Goal: Check status: Check status

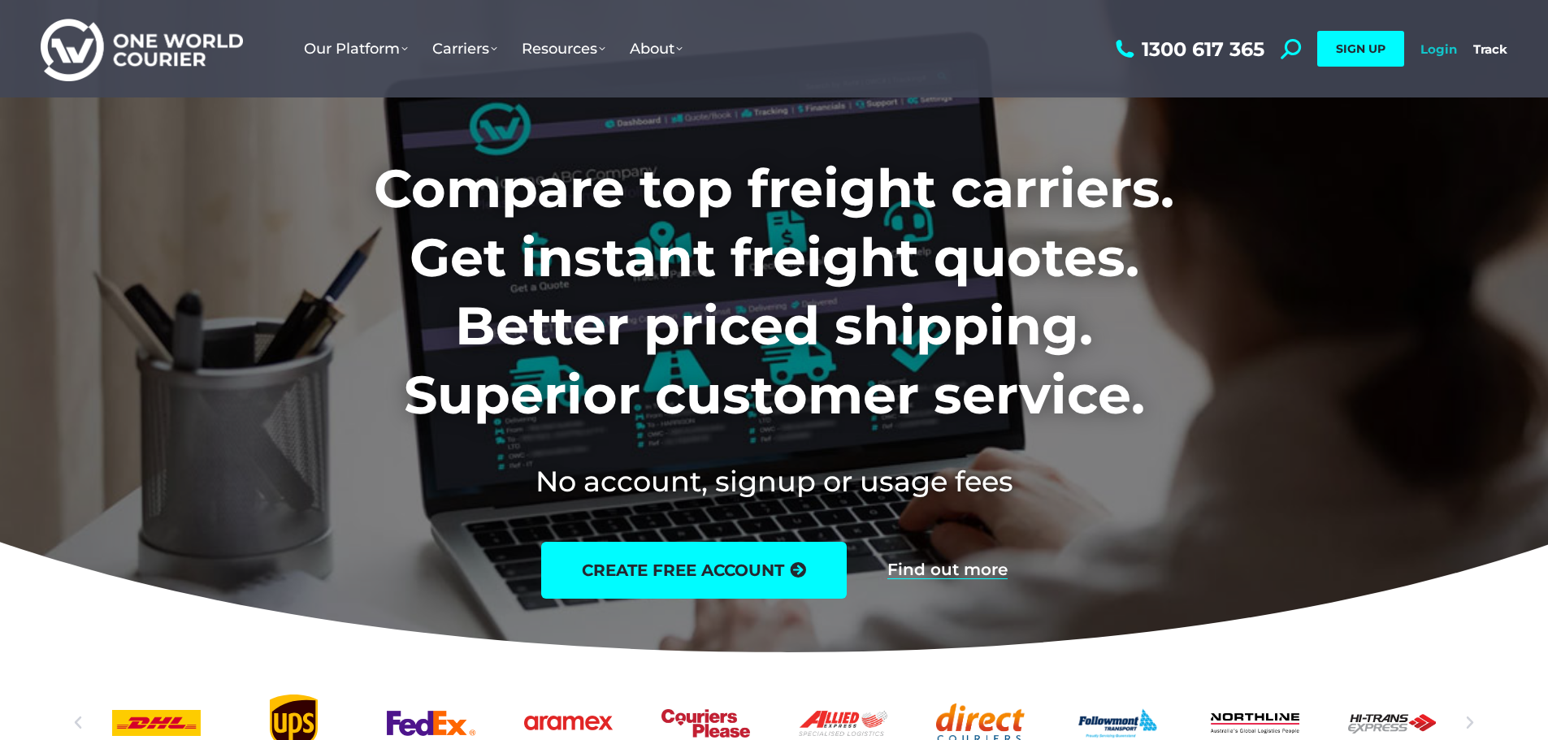
click at [1429, 50] on link "Login" at bounding box center [1438, 48] width 37 height 15
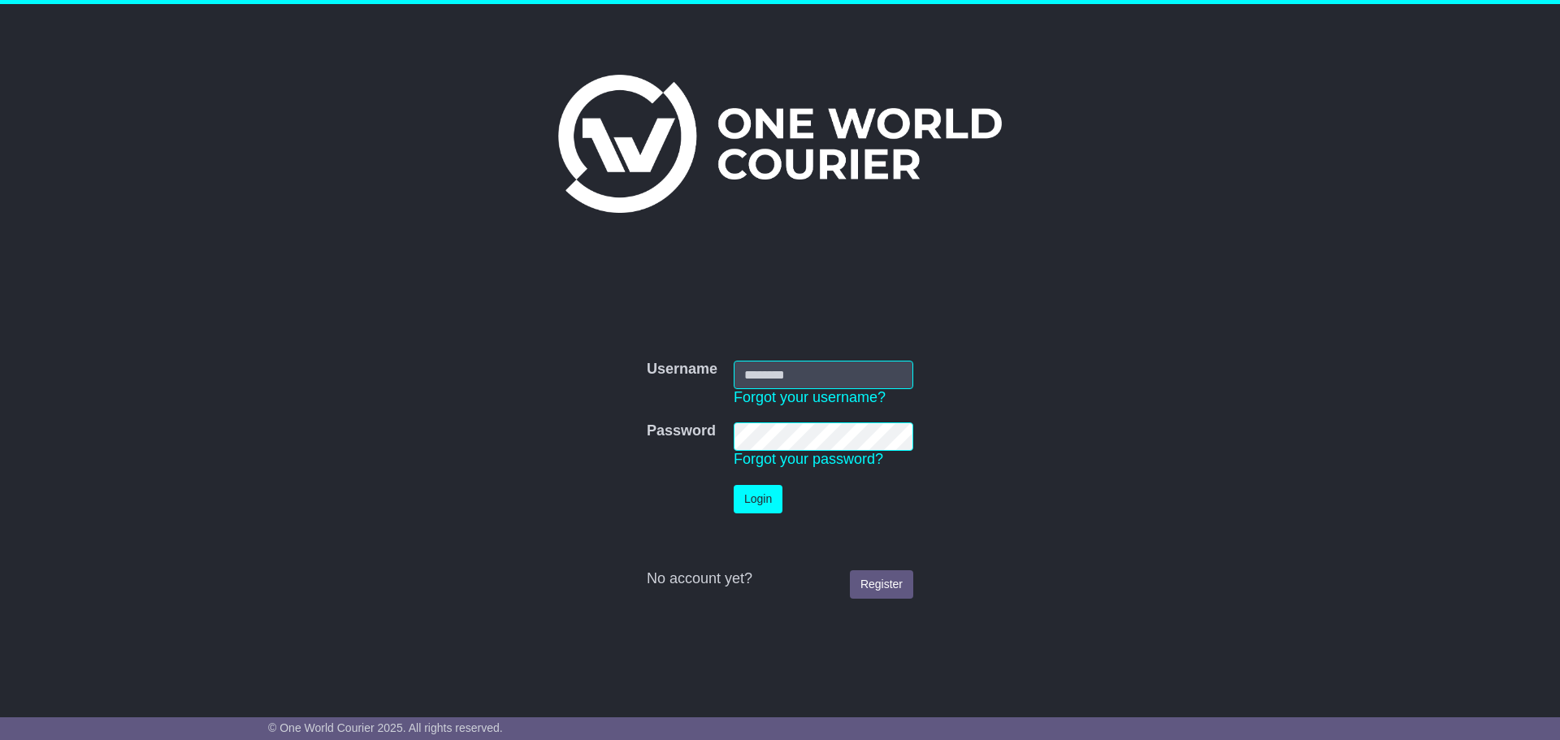
type input "**********"
click at [736, 499] on button "Login" at bounding box center [758, 499] width 49 height 28
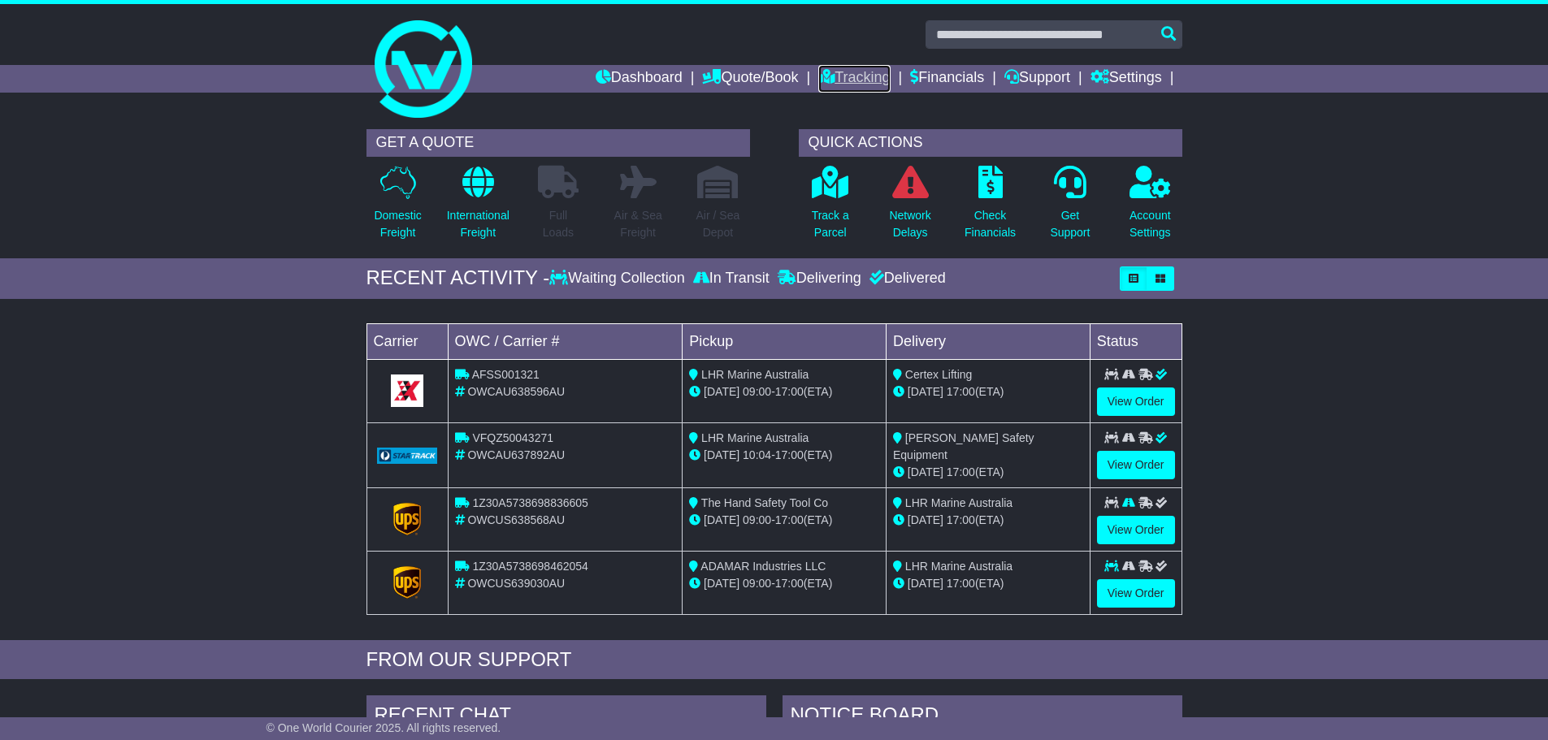
click at [867, 73] on link "Tracking" at bounding box center [853, 79] width 71 height 28
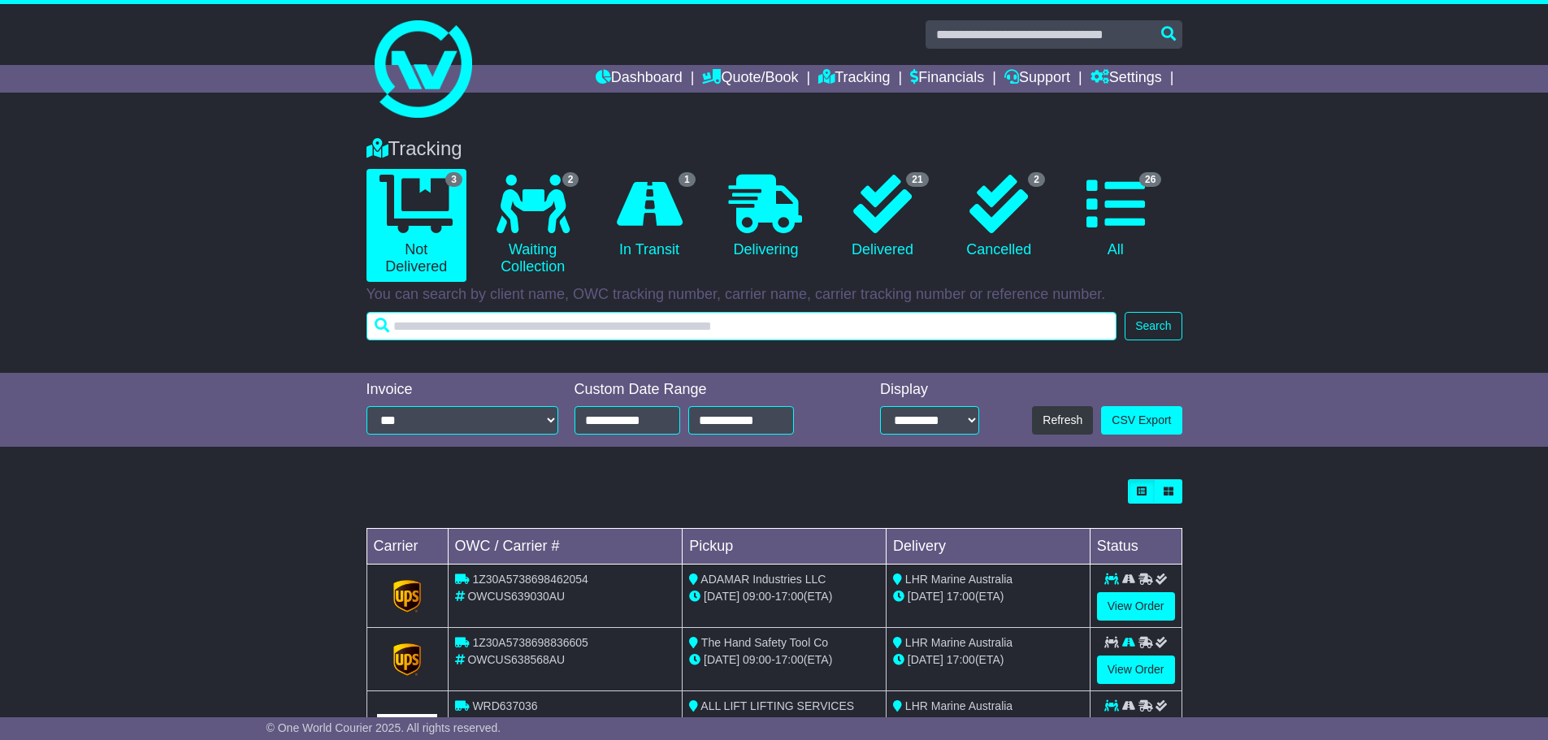
click at [441, 332] on input "text" at bounding box center [741, 326] width 751 height 28
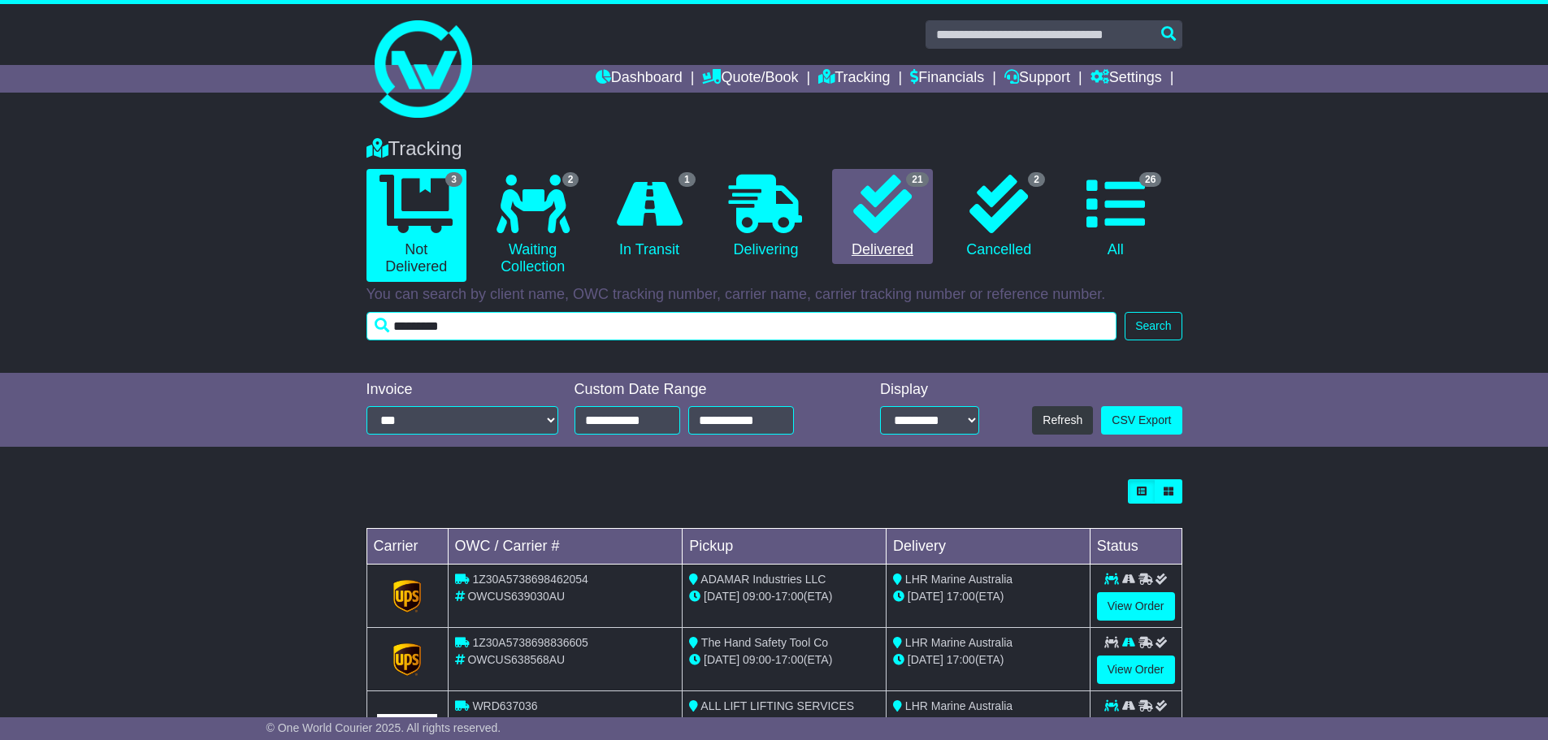
type input "*********"
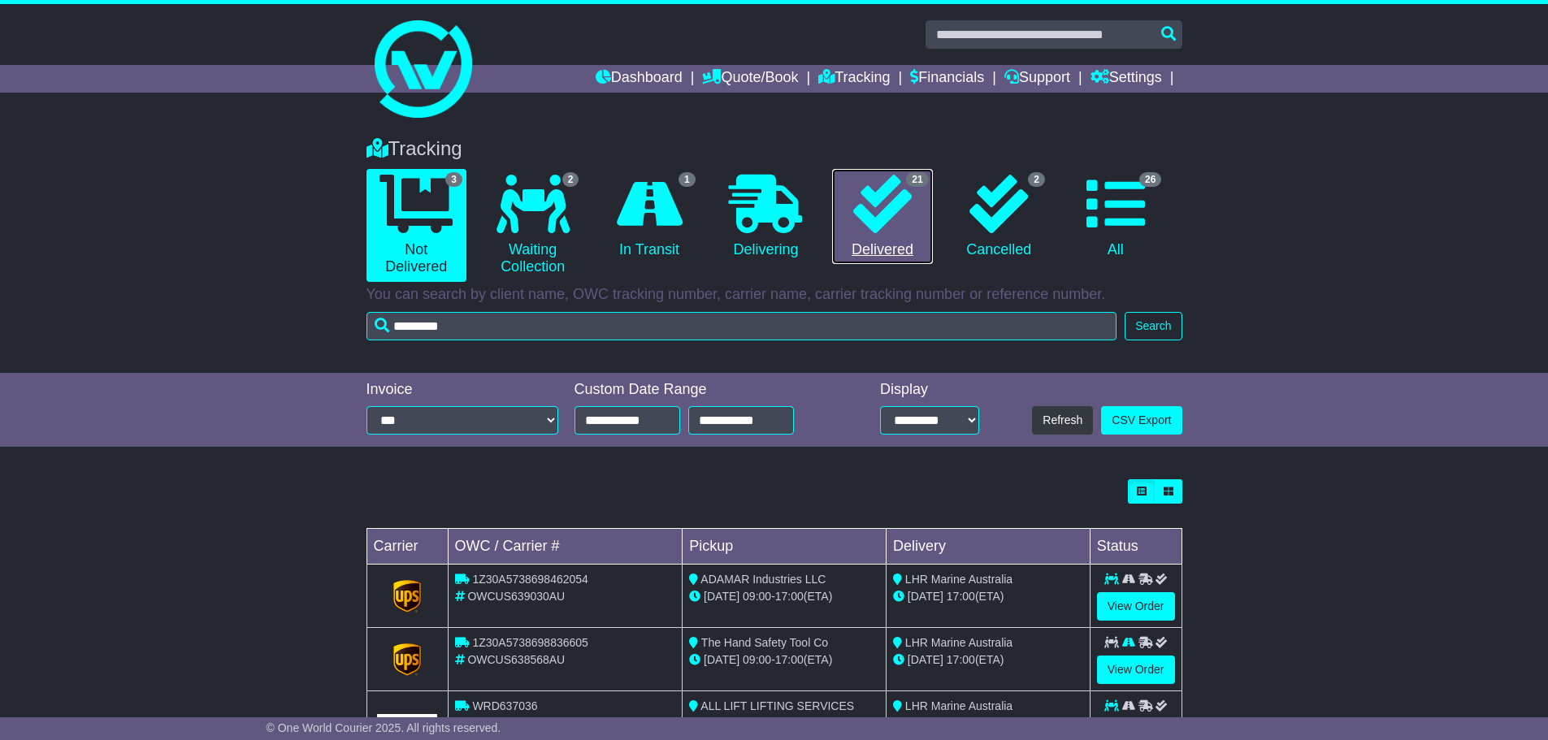
click at [867, 207] on icon at bounding box center [882, 204] width 58 height 58
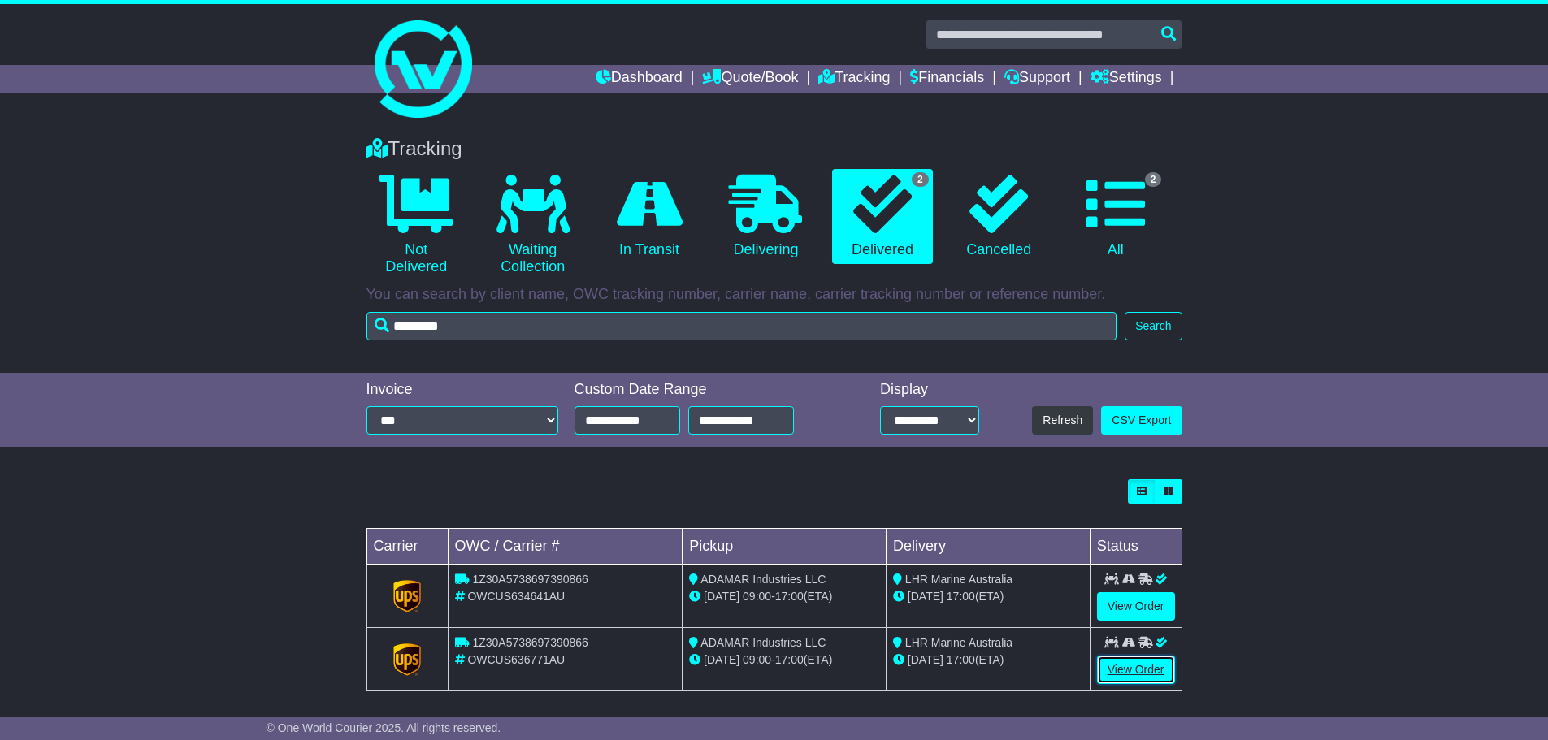
click at [1133, 669] on link "View Order" at bounding box center [1136, 670] width 78 height 28
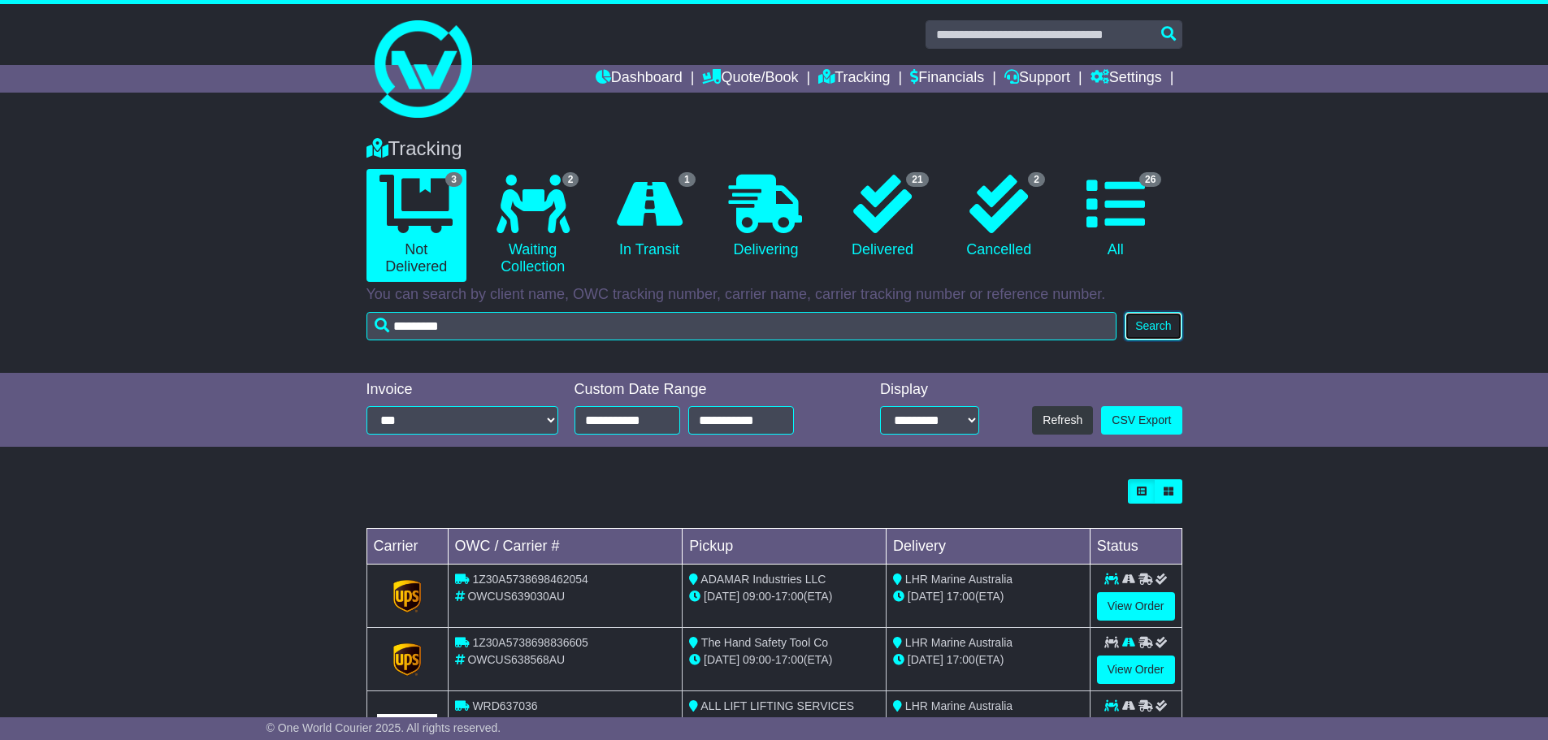
click at [1159, 322] on button "Search" at bounding box center [1152, 326] width 57 height 28
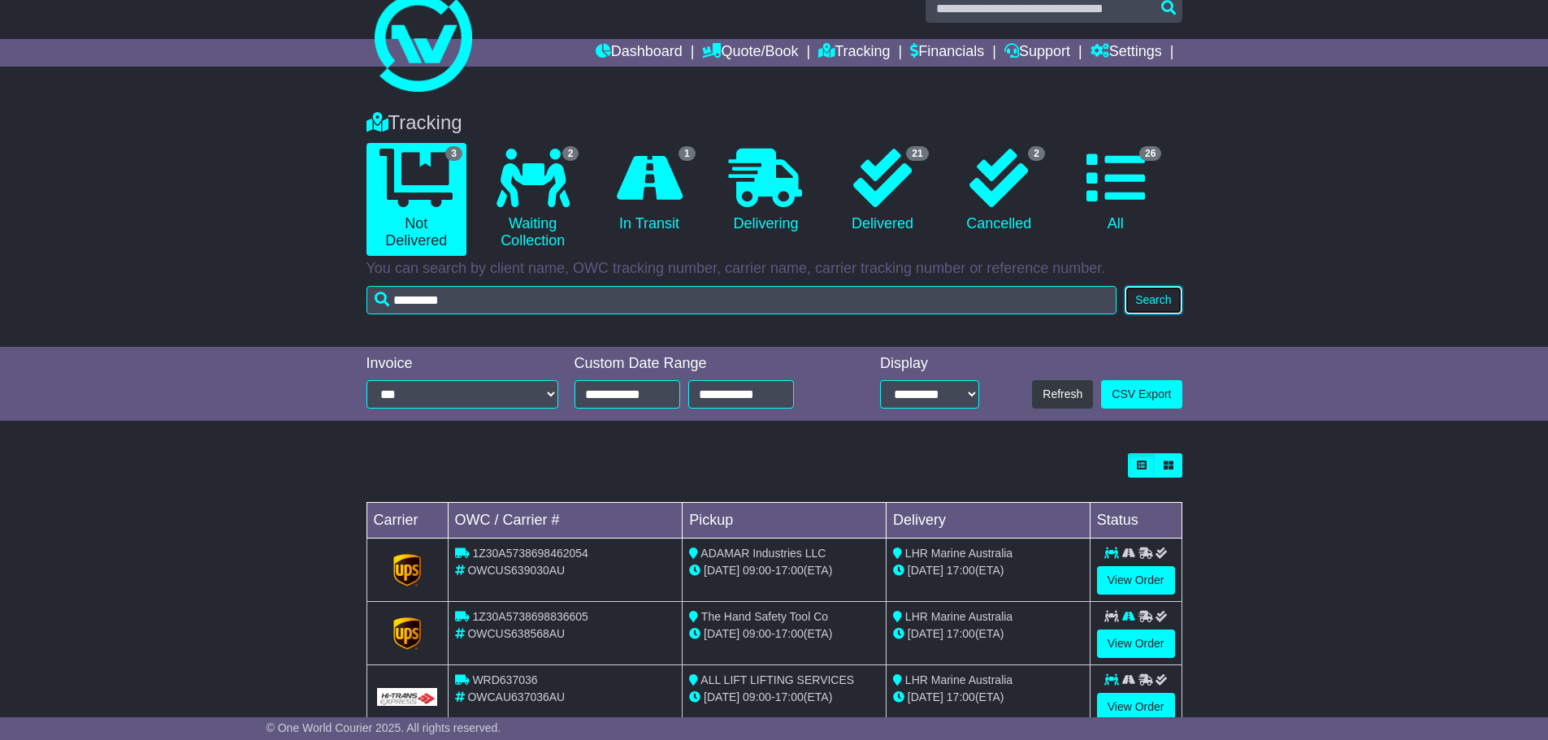
scroll to position [72, 0]
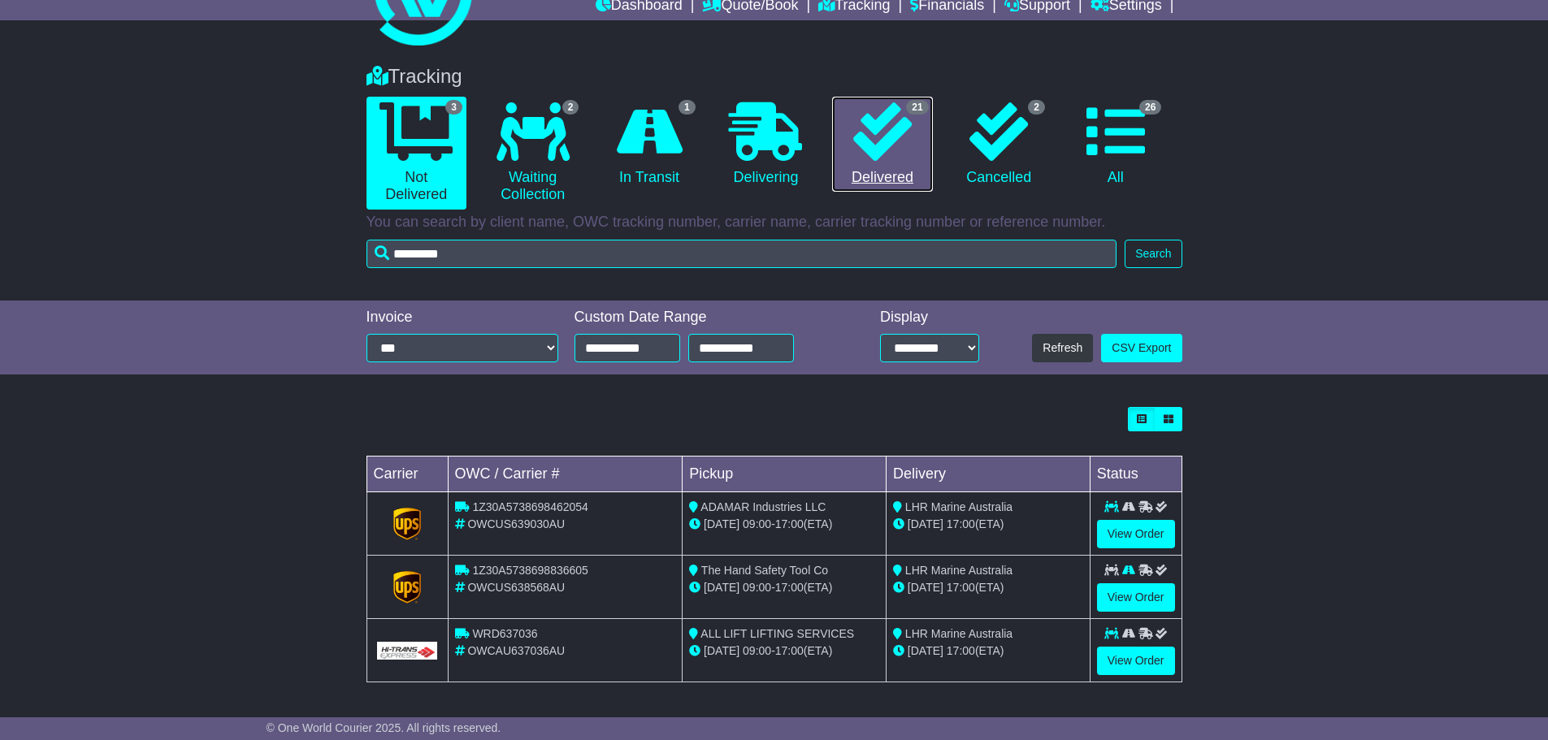
click at [864, 140] on icon at bounding box center [882, 131] width 58 height 58
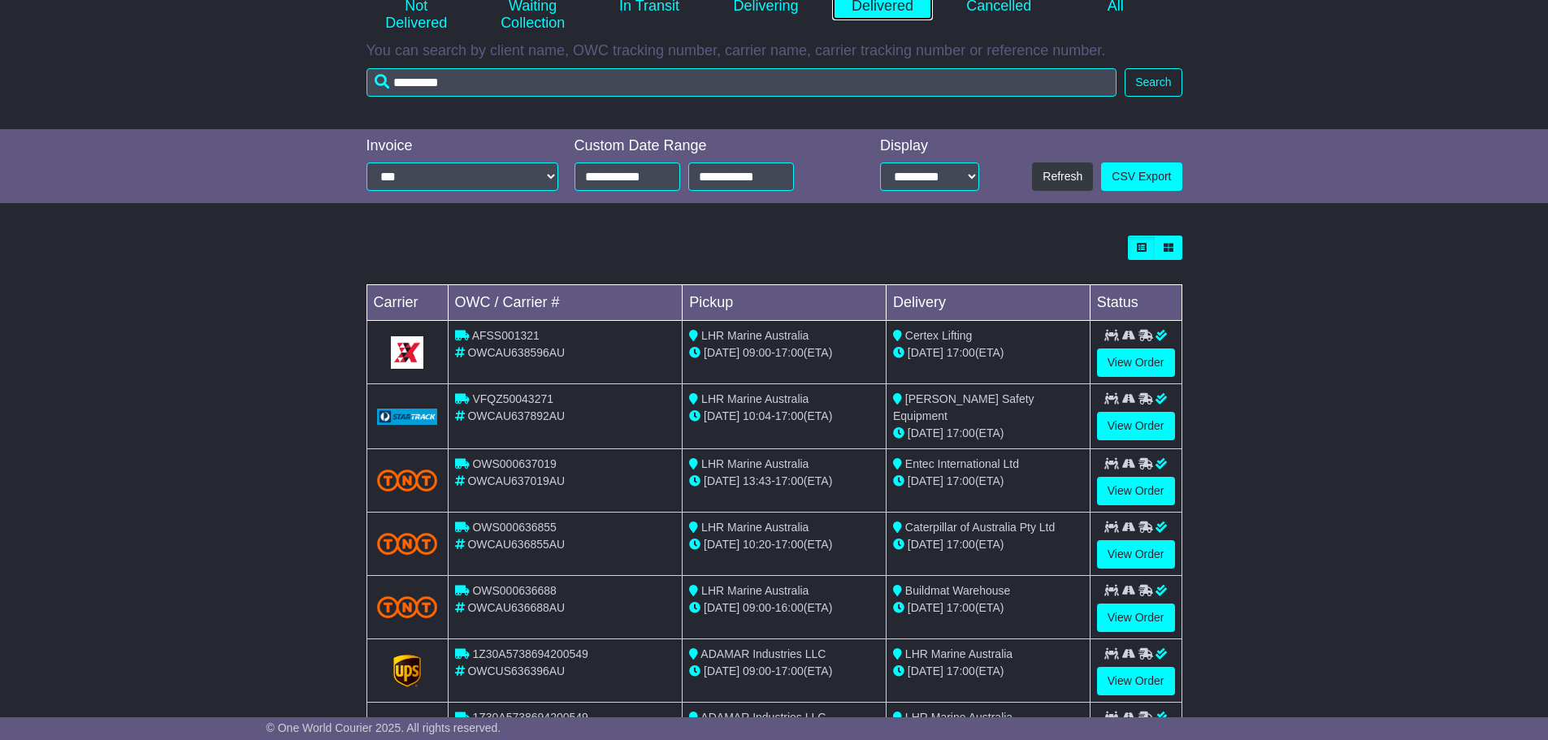
scroll to position [0, 0]
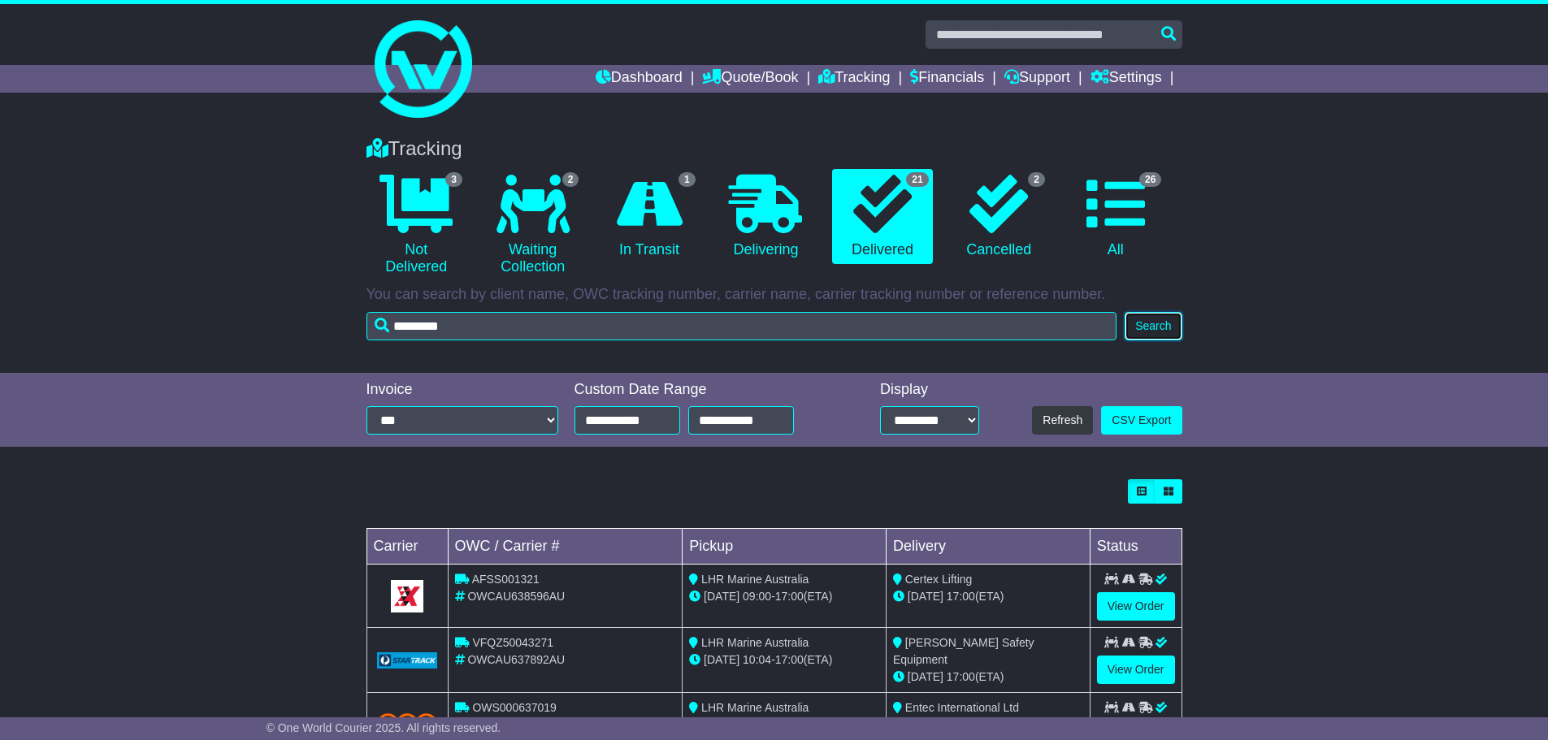
click at [1155, 331] on button "Search" at bounding box center [1152, 326] width 57 height 28
click at [781, 217] on icon at bounding box center [765, 204] width 73 height 58
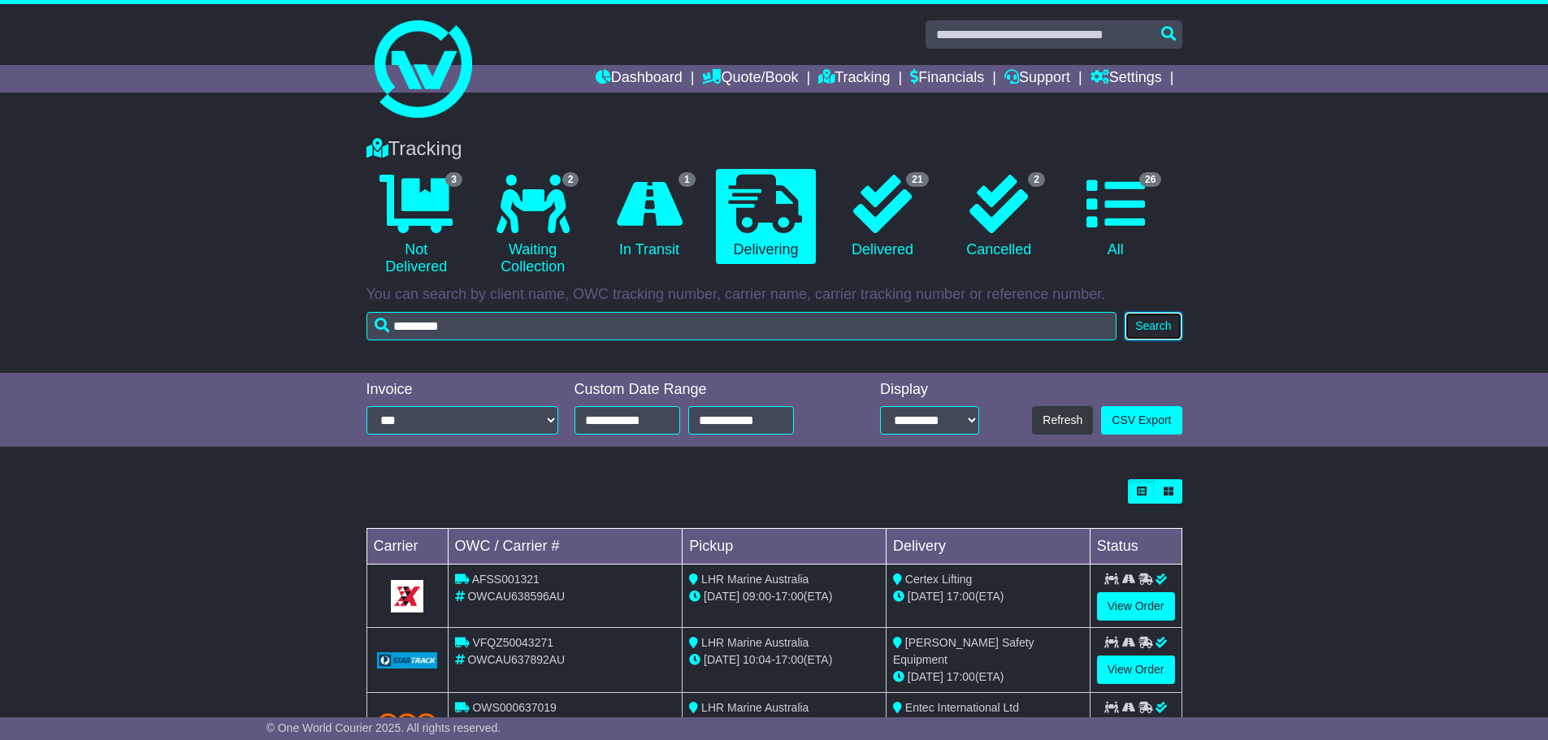
click at [1155, 322] on button "Search" at bounding box center [1152, 326] width 57 height 28
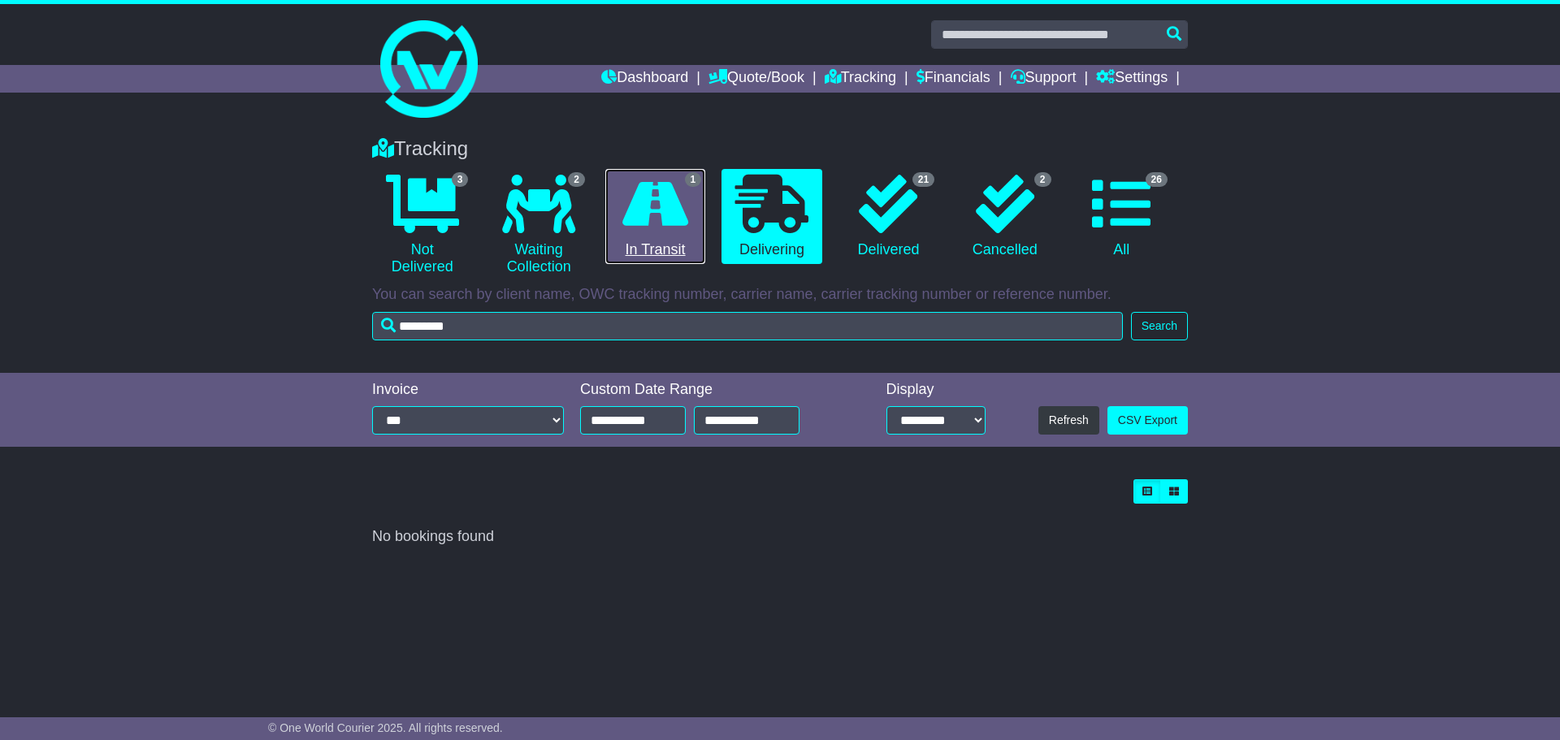
click at [674, 224] on icon at bounding box center [655, 204] width 66 height 58
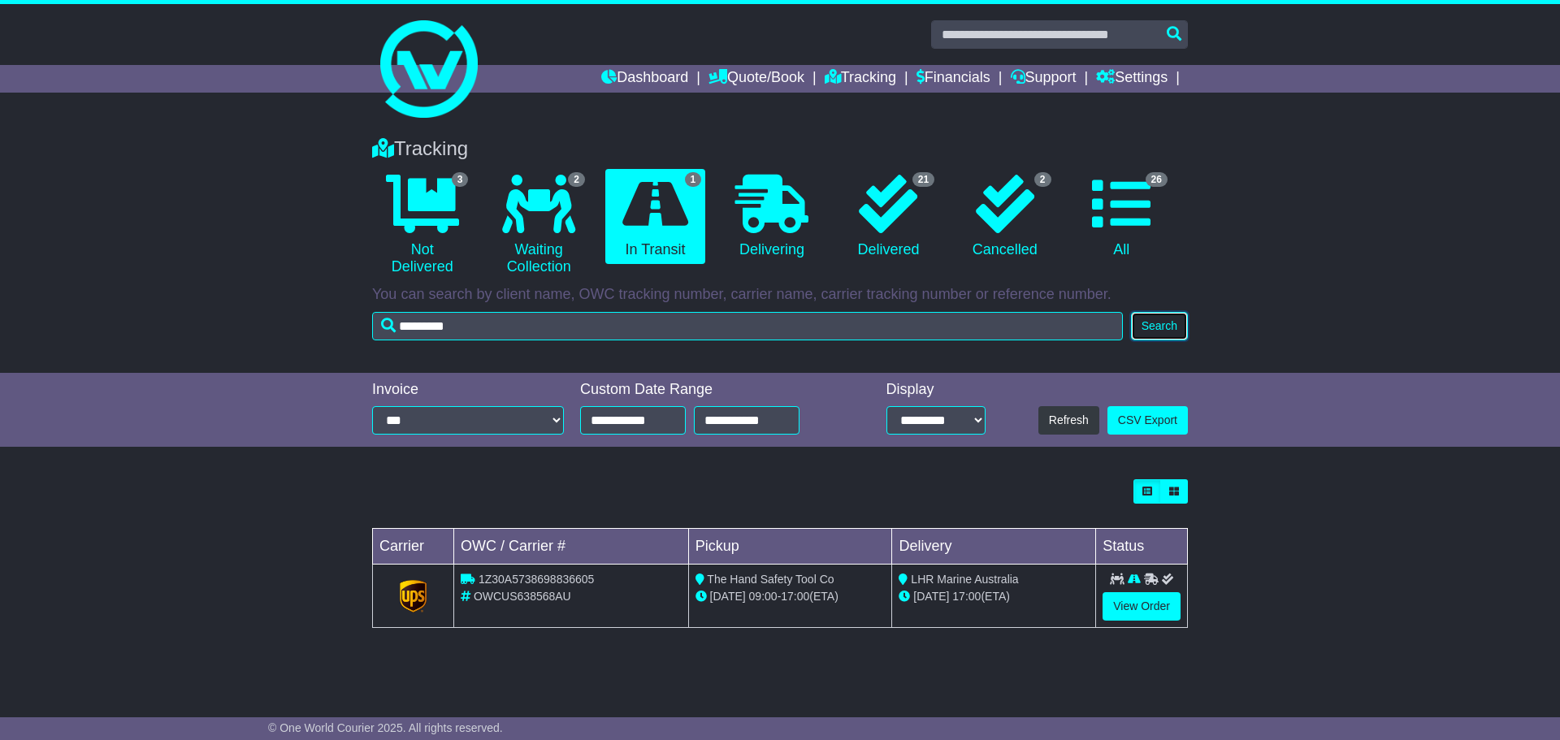
click at [1156, 327] on button "Search" at bounding box center [1159, 326] width 57 height 28
click at [871, 210] on icon at bounding box center [888, 204] width 58 height 58
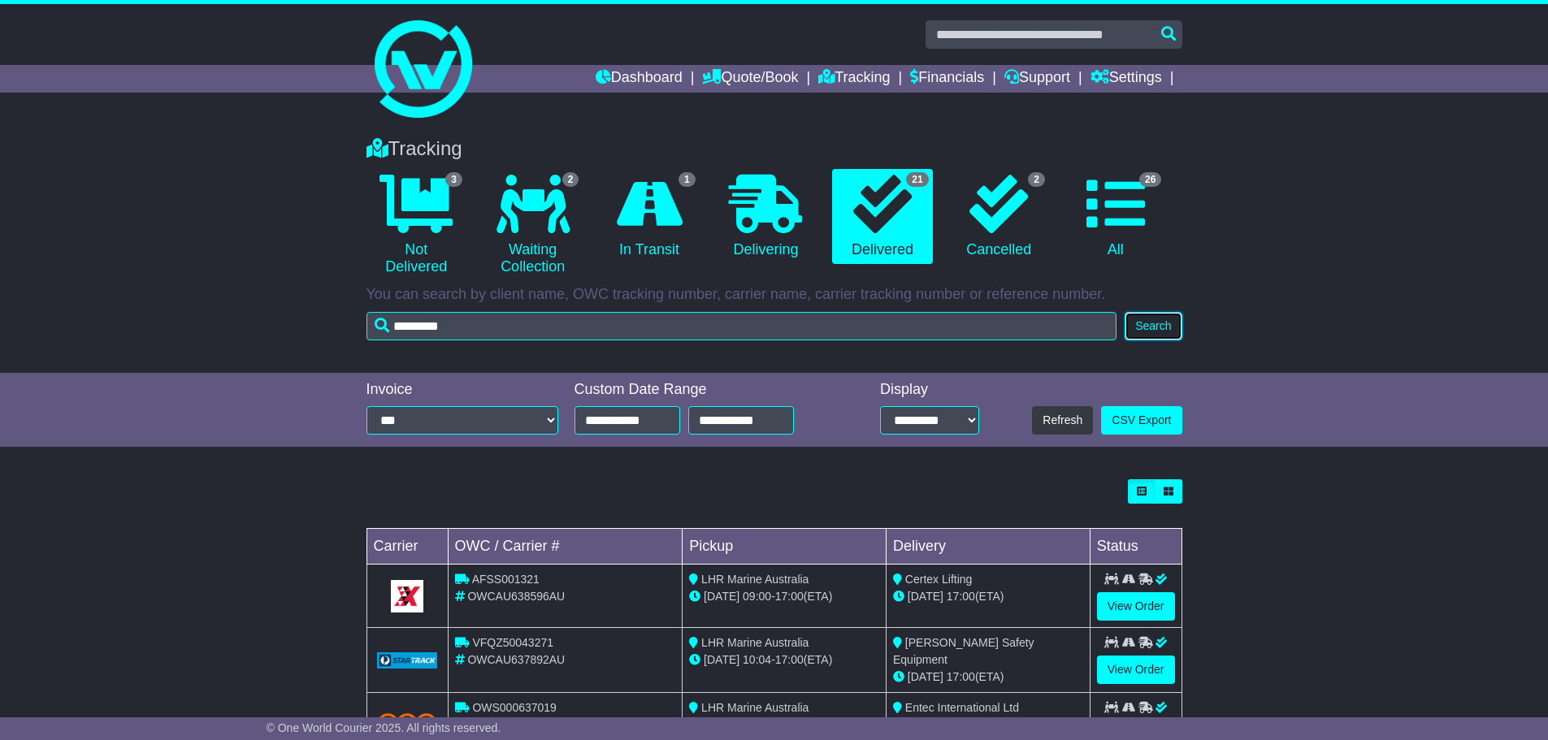
click at [1172, 318] on button "Search" at bounding box center [1152, 326] width 57 height 28
click at [849, 79] on link "Tracking" at bounding box center [853, 79] width 71 height 28
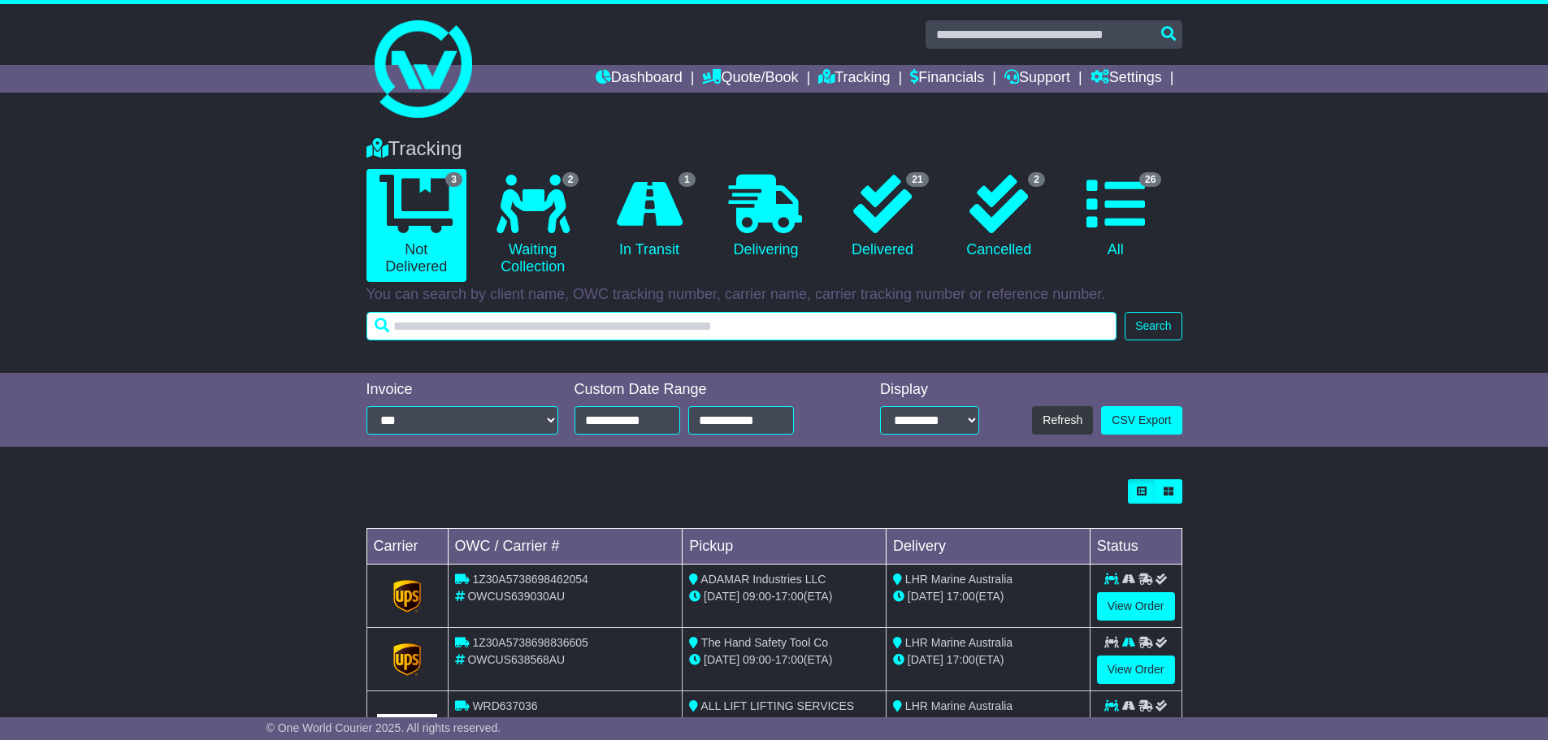
click at [451, 333] on input "text" at bounding box center [741, 326] width 751 height 28
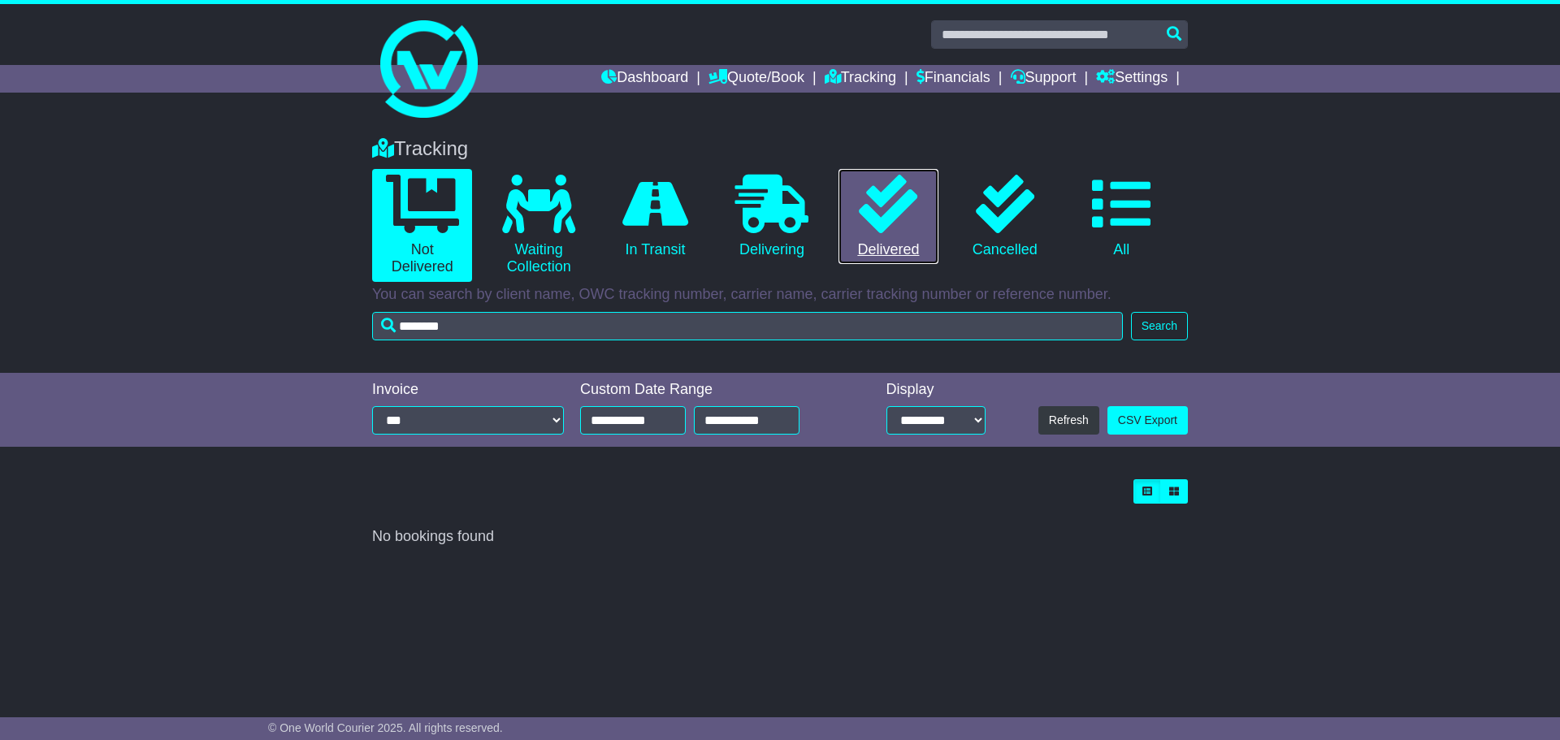
click at [912, 226] on icon at bounding box center [888, 204] width 58 height 58
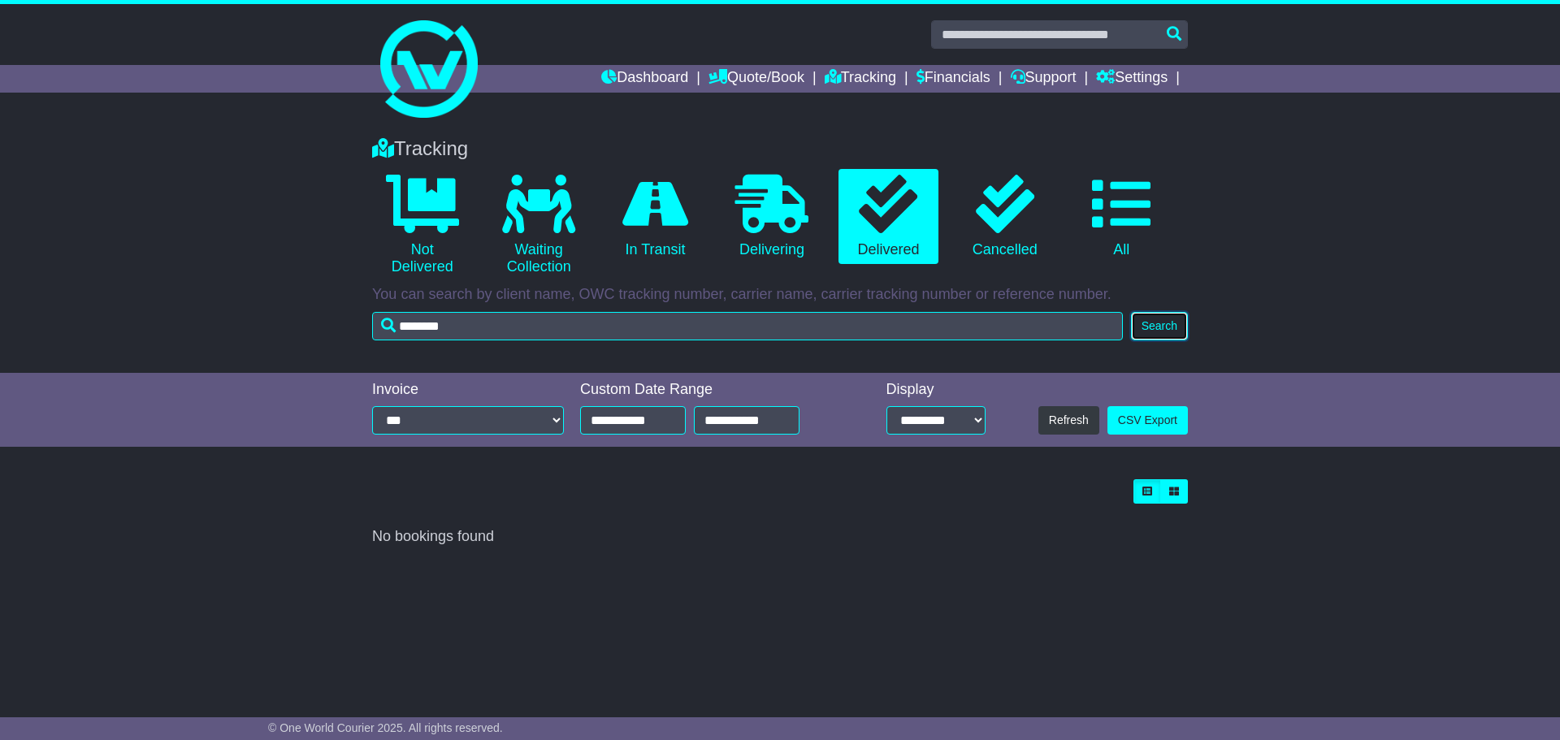
click at [1154, 326] on button "Search" at bounding box center [1159, 326] width 57 height 28
click at [1155, 321] on button "Search" at bounding box center [1159, 326] width 57 height 28
click at [778, 238] on link "0 Delivering" at bounding box center [771, 217] width 100 height 96
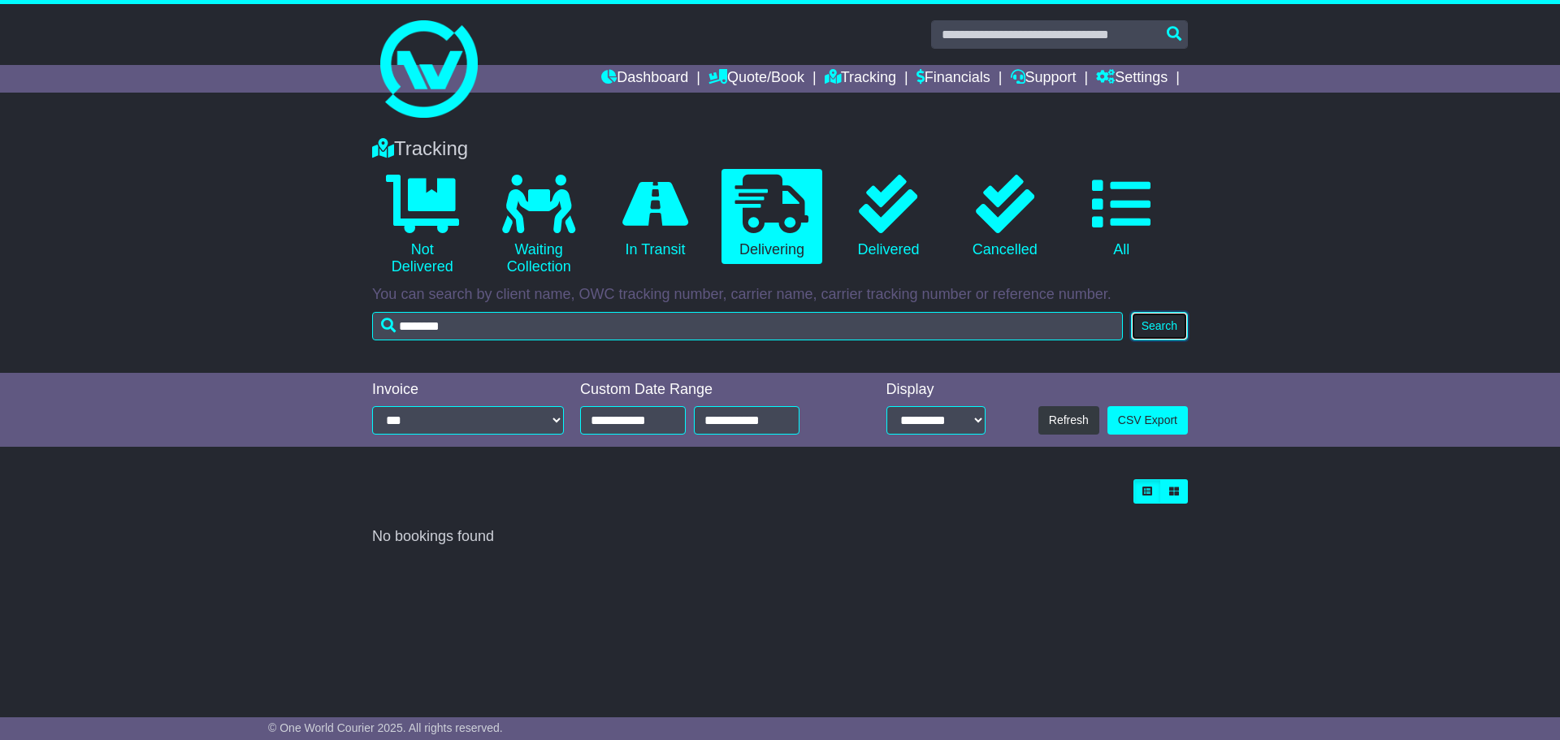
click at [1176, 331] on button "Search" at bounding box center [1159, 326] width 57 height 28
click at [658, 214] on icon at bounding box center [655, 204] width 66 height 58
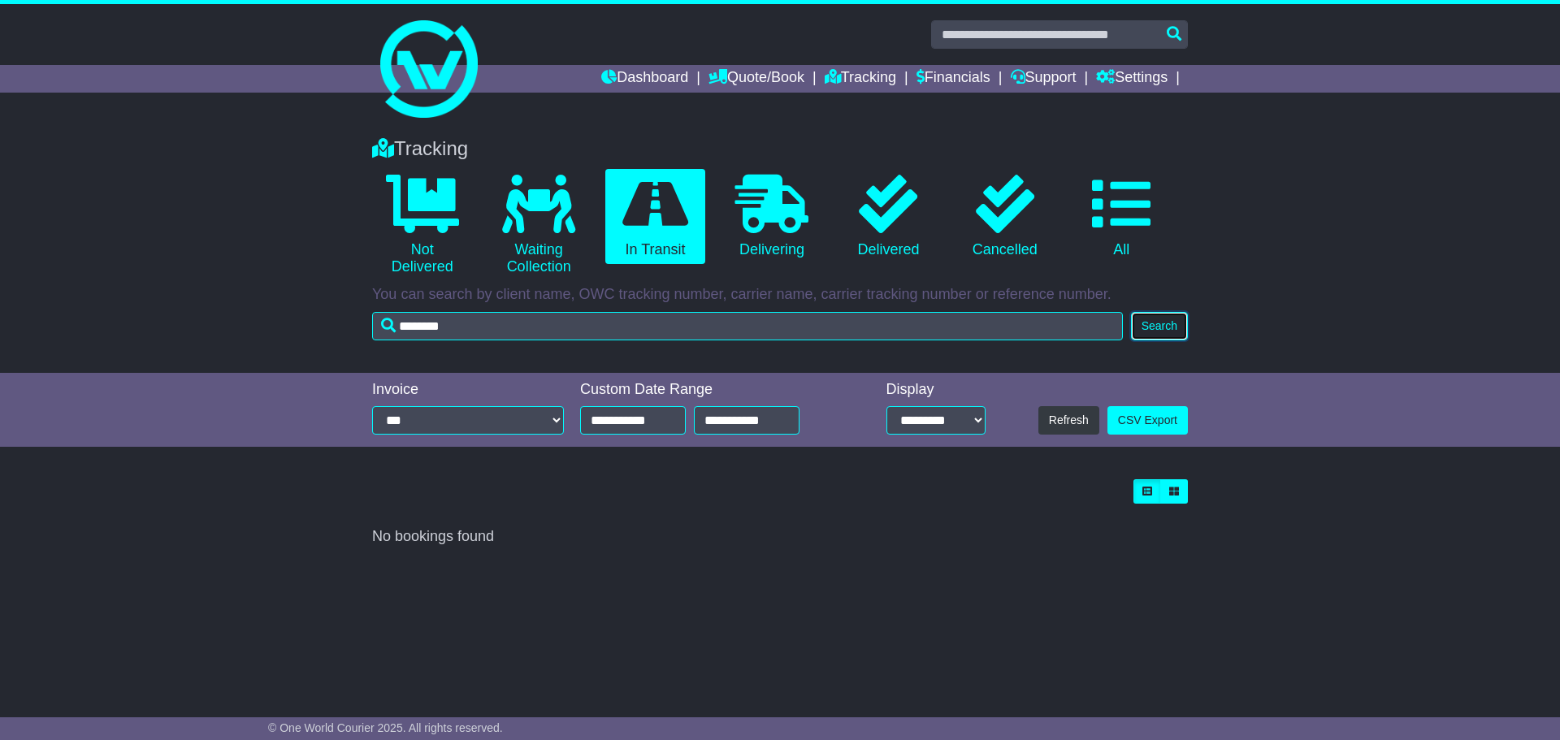
click at [1173, 327] on button "Search" at bounding box center [1159, 326] width 57 height 28
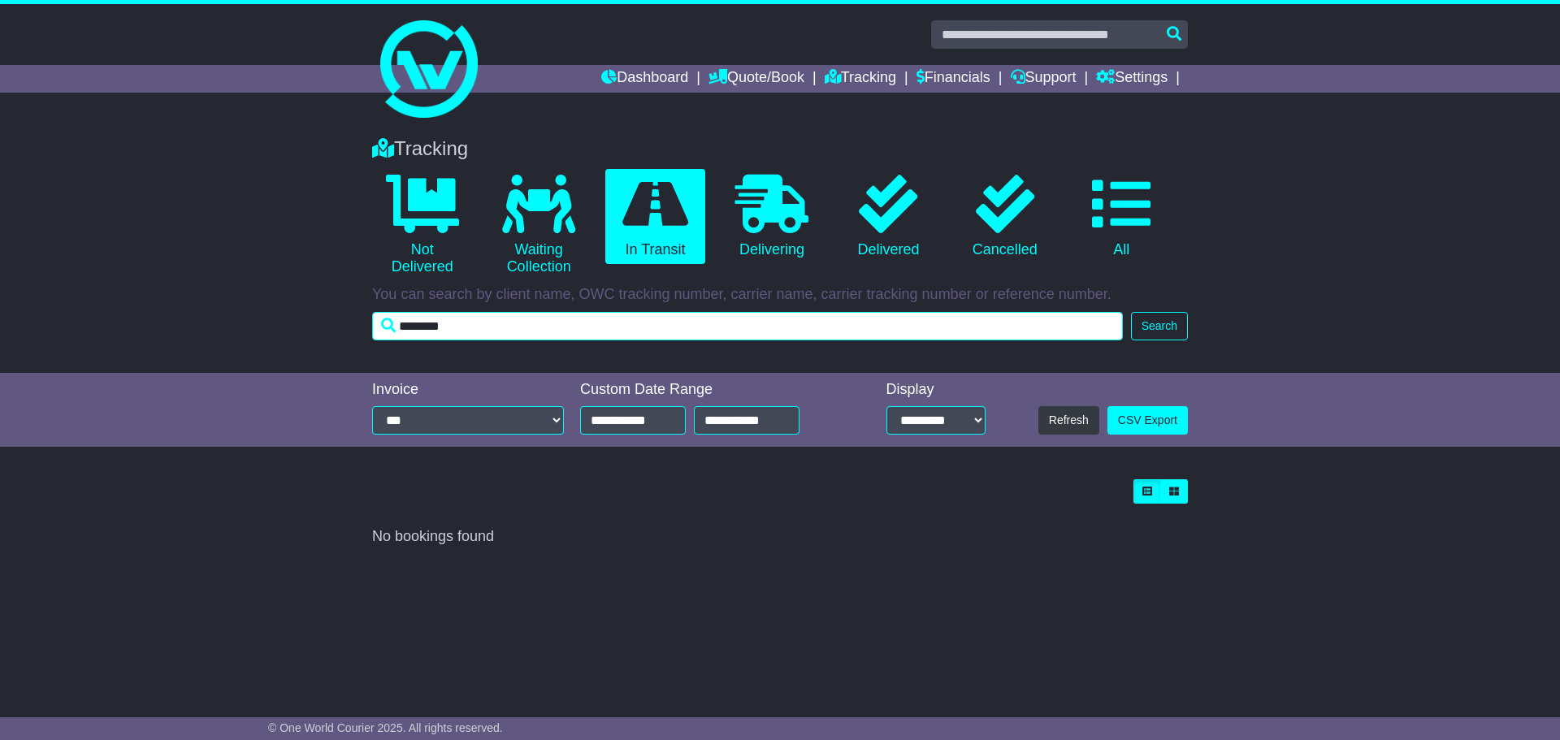
click at [418, 328] on input "********" at bounding box center [747, 326] width 751 height 28
type input "*********"
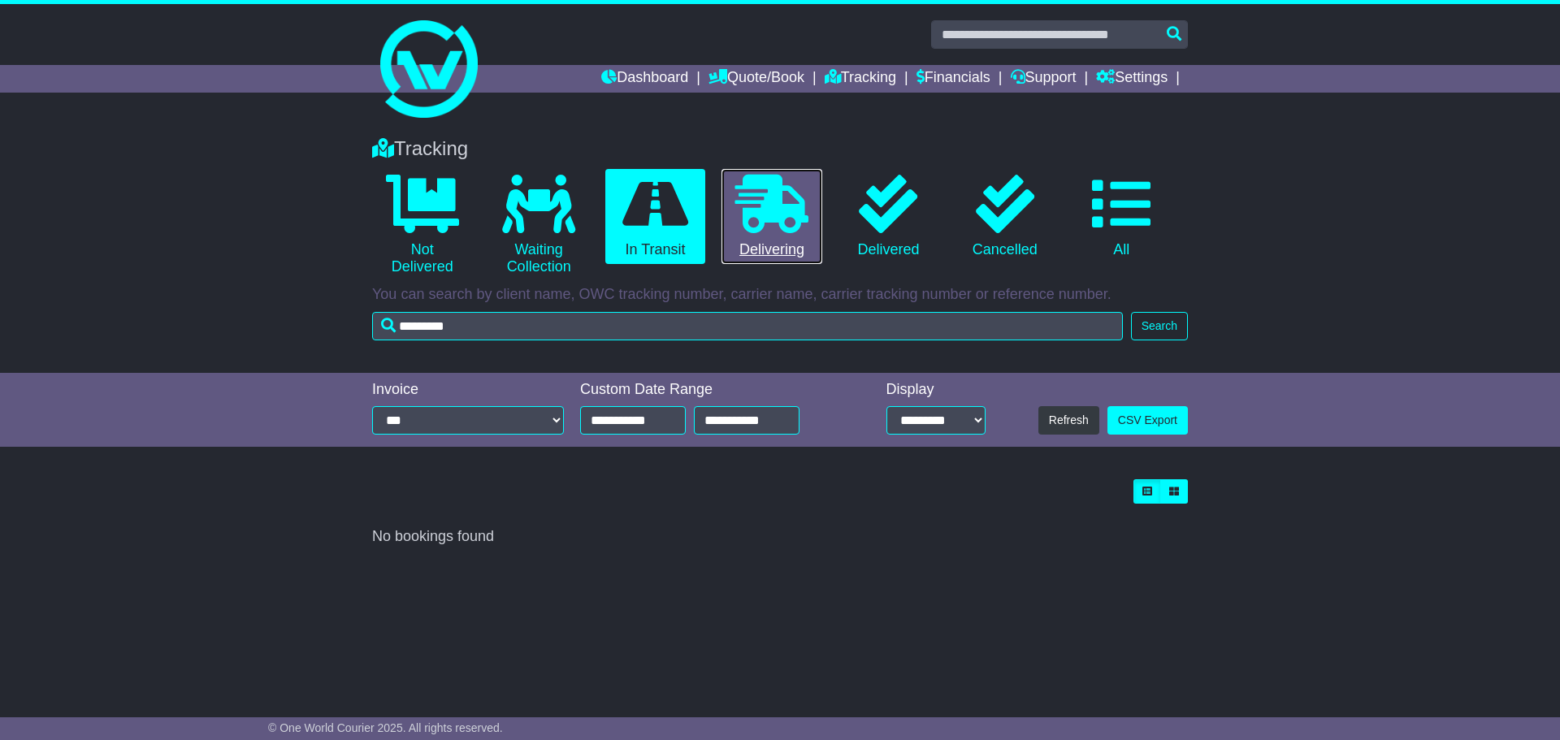
click at [773, 221] on icon at bounding box center [771, 204] width 73 height 58
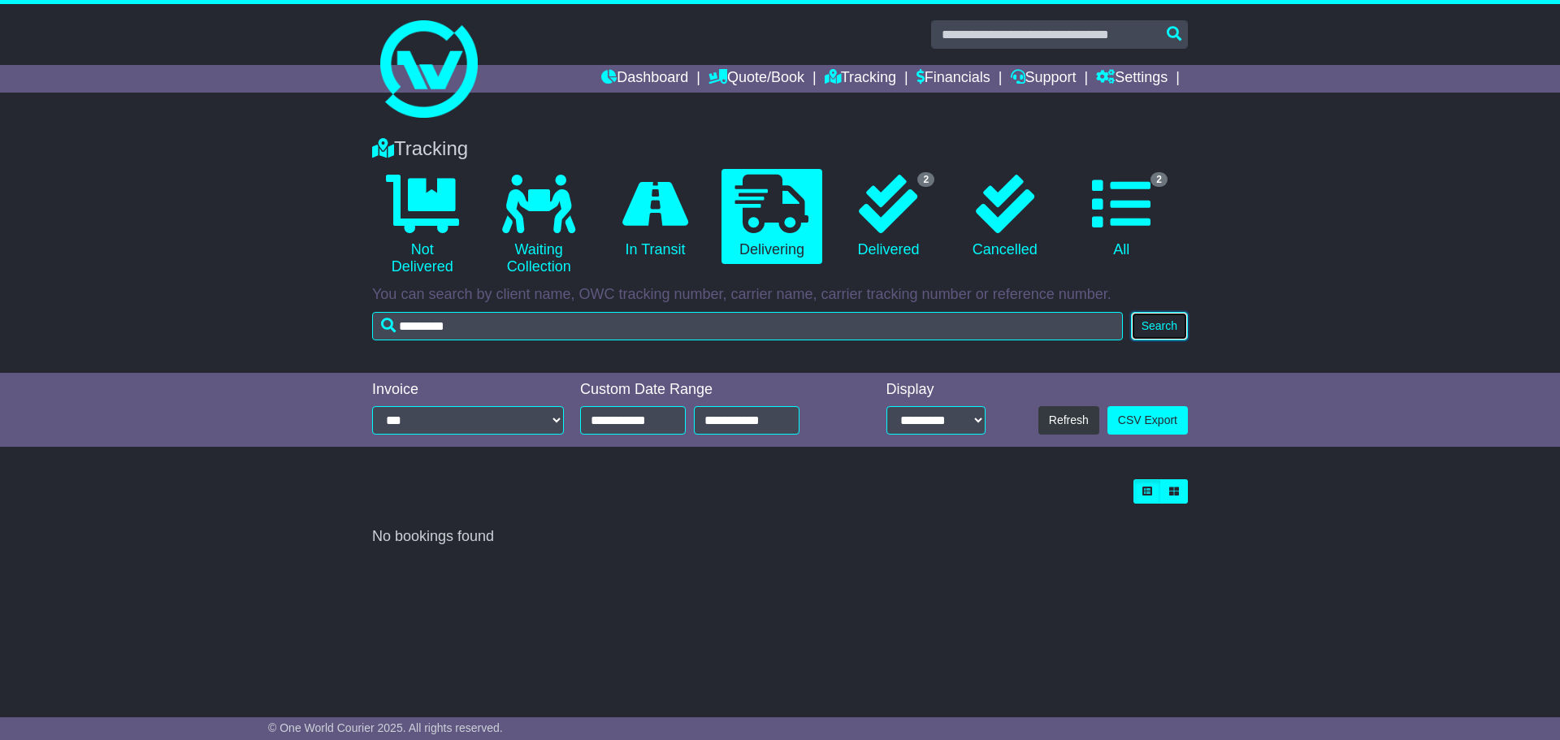
click at [1158, 324] on button "Search" at bounding box center [1159, 326] width 57 height 28
click at [917, 227] on icon at bounding box center [888, 204] width 58 height 58
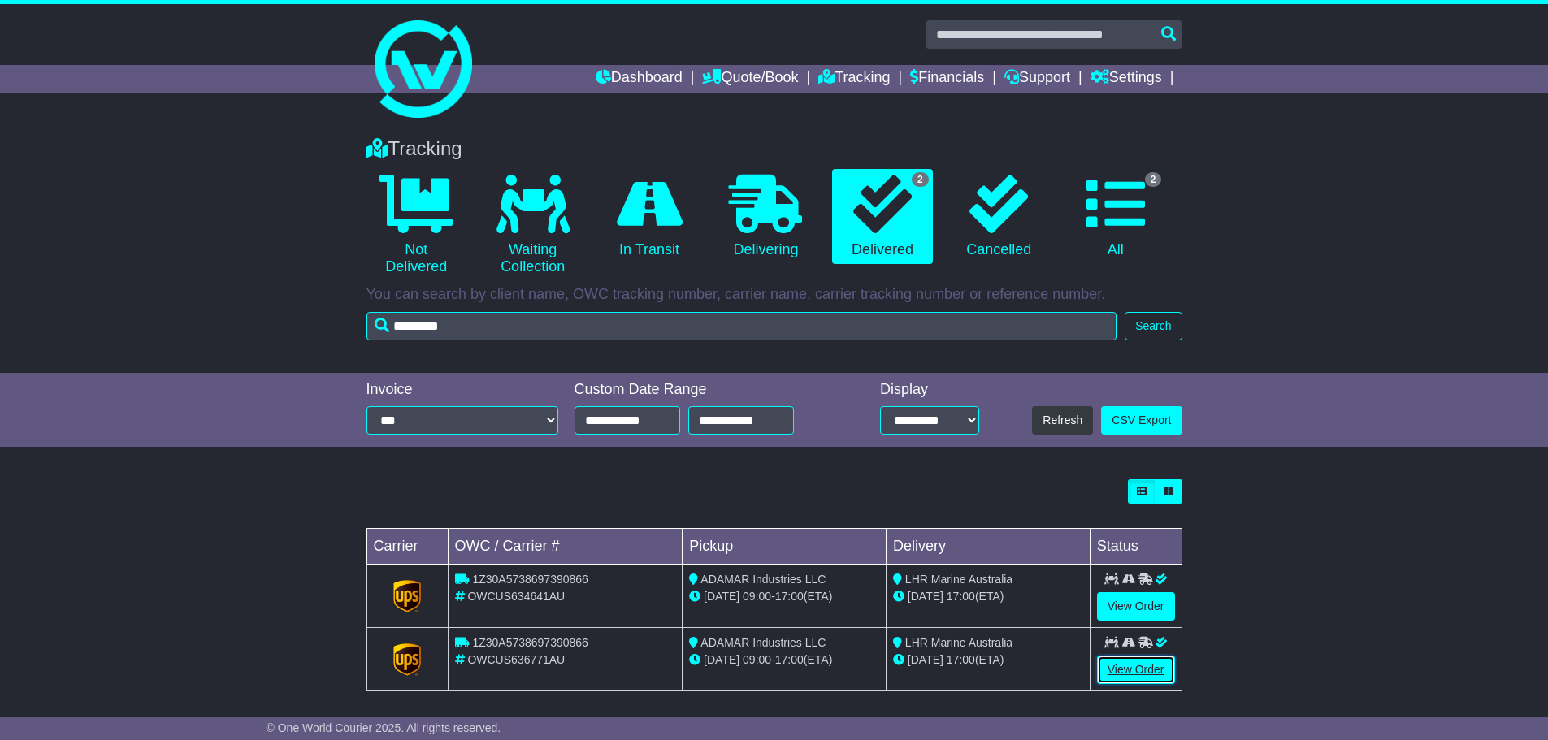
click at [1122, 669] on link "View Order" at bounding box center [1136, 670] width 78 height 28
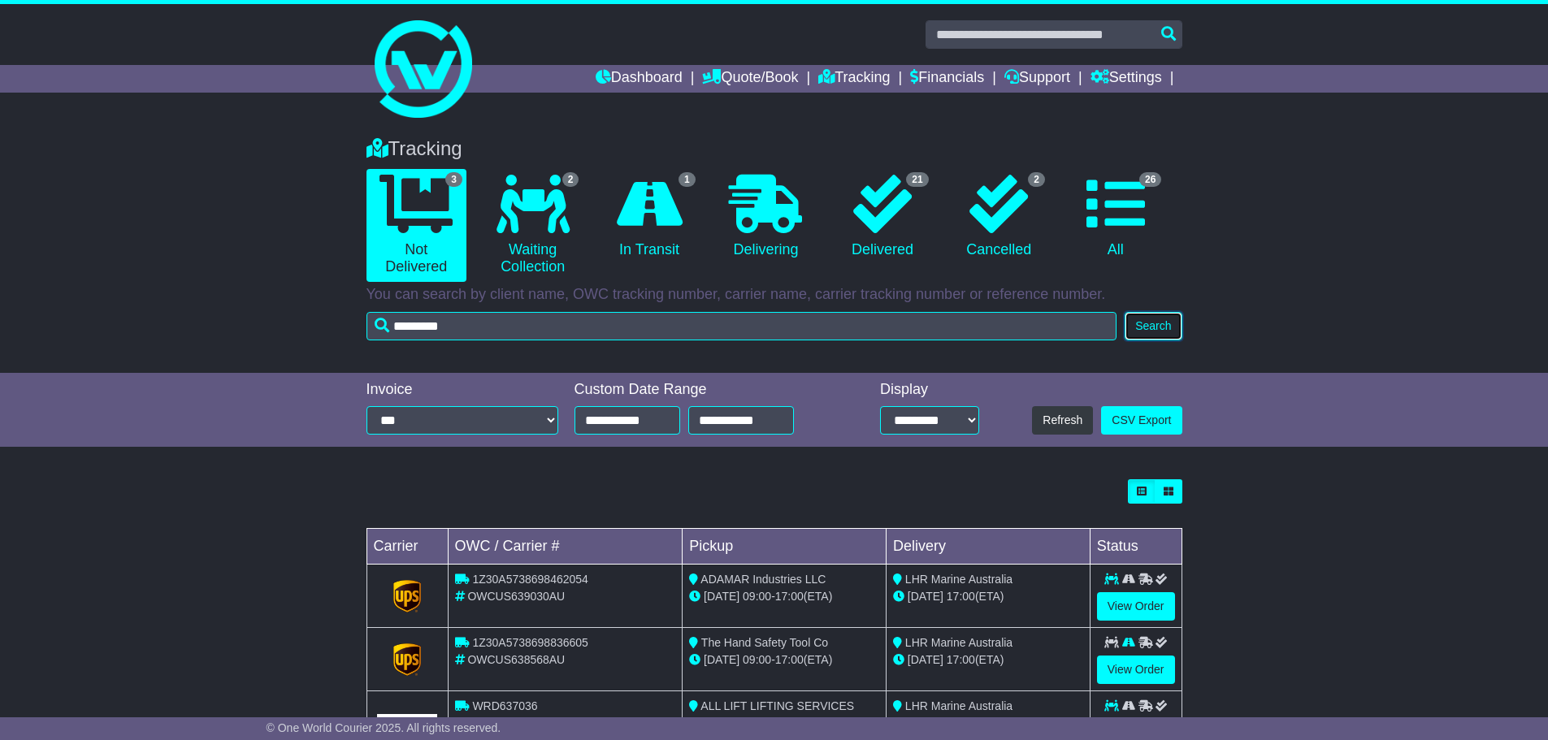
click at [1151, 334] on button "Search" at bounding box center [1152, 326] width 57 height 28
click at [902, 219] on icon at bounding box center [882, 204] width 58 height 58
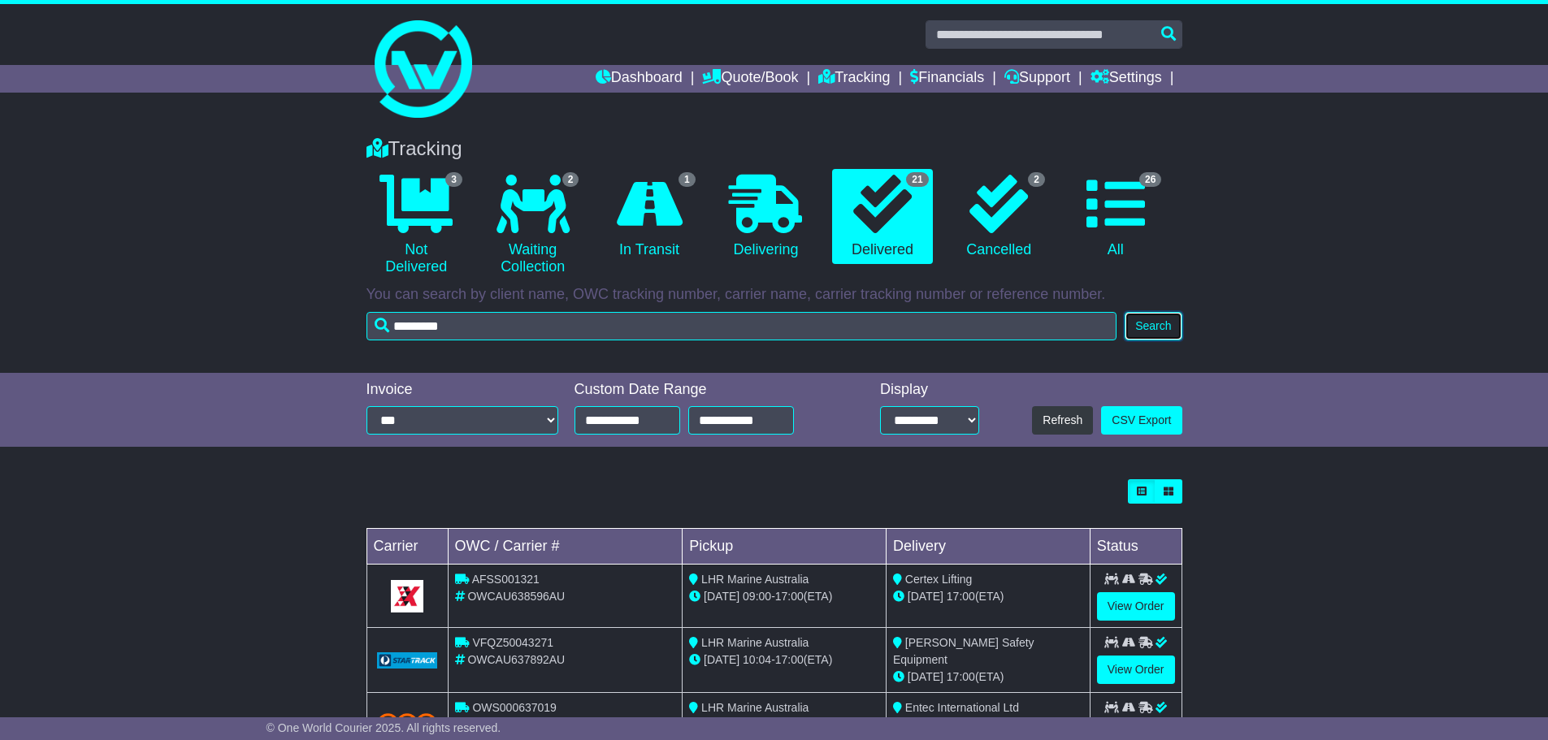
click at [1165, 328] on button "Search" at bounding box center [1152, 326] width 57 height 28
click at [1159, 321] on button "Search" at bounding box center [1152, 326] width 57 height 28
click at [741, 225] on icon at bounding box center [765, 204] width 73 height 58
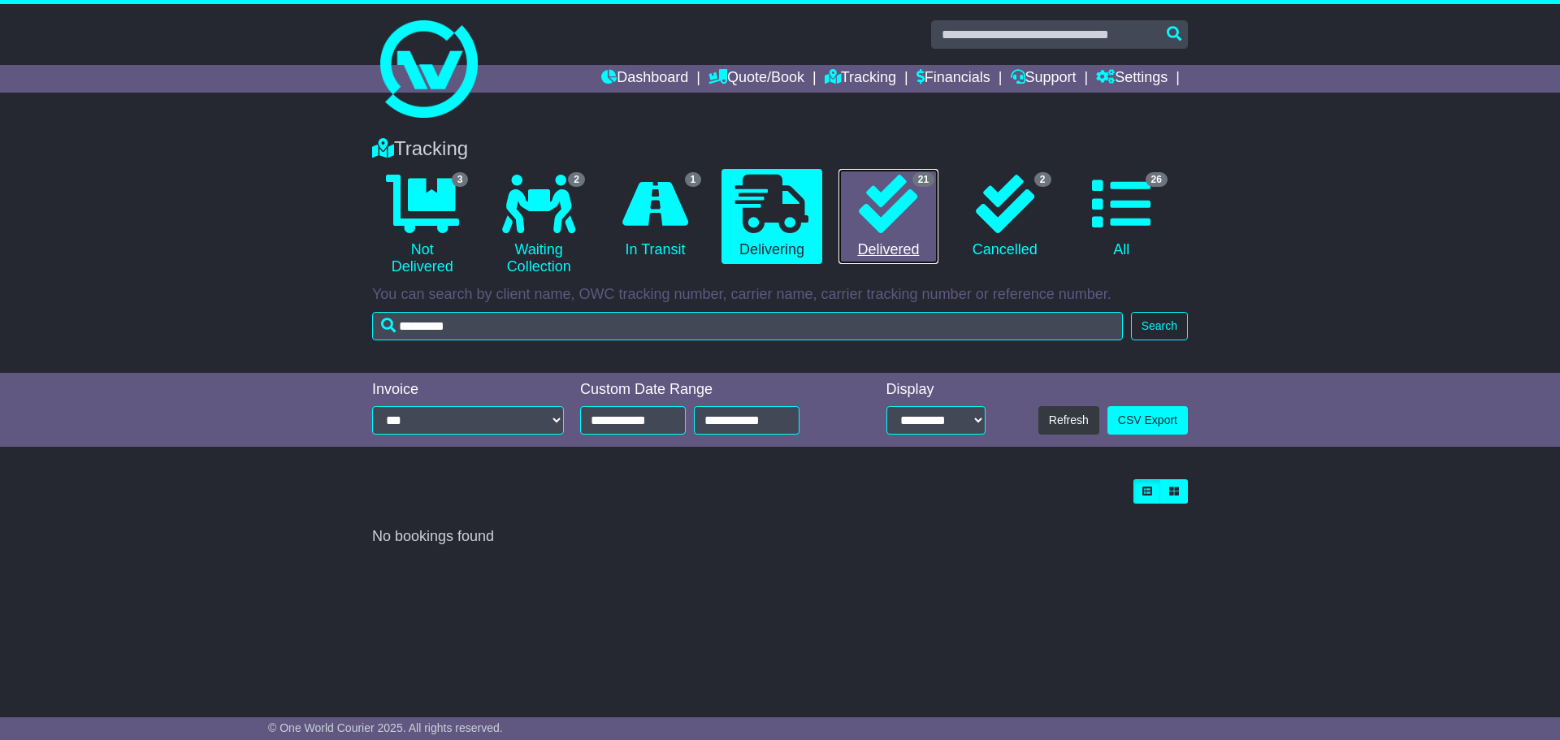
click at [897, 215] on icon at bounding box center [888, 204] width 58 height 58
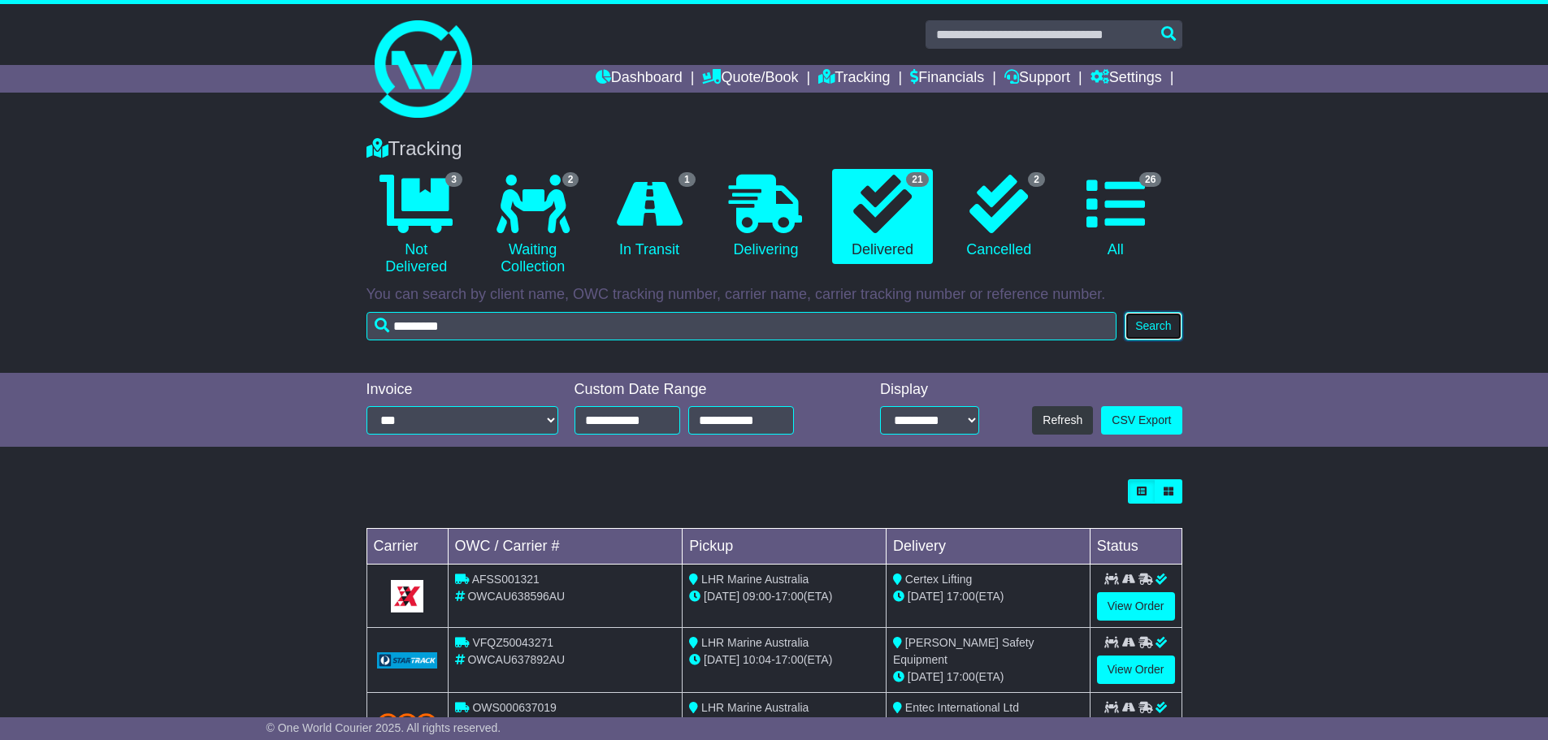
click at [1160, 327] on button "Search" at bounding box center [1152, 326] width 57 height 28
click at [616, 89] on link "Dashboard" at bounding box center [639, 79] width 87 height 28
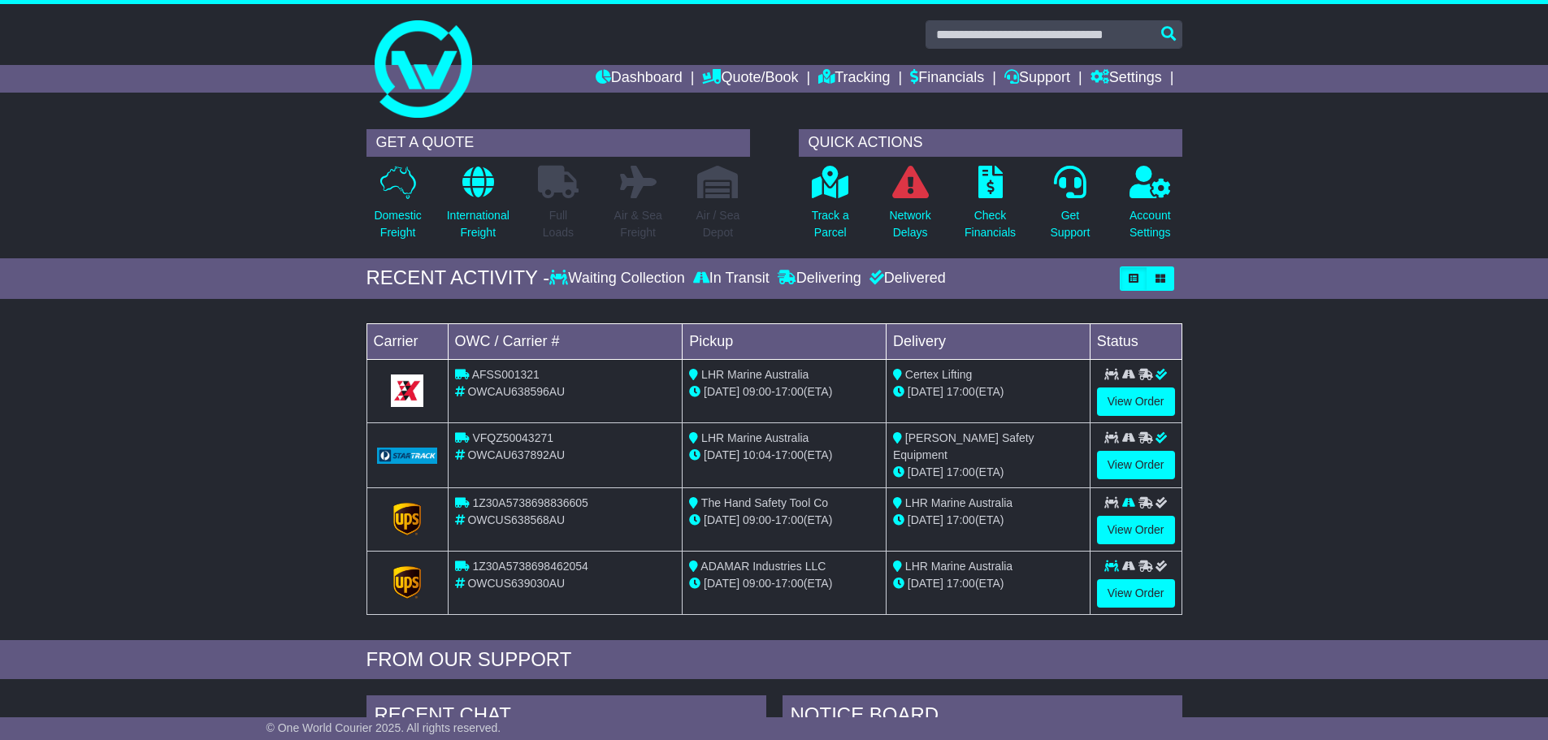
click at [878, 74] on li "Tracking" at bounding box center [864, 79] width 92 height 28
click at [856, 76] on link "Tracking" at bounding box center [853, 79] width 71 height 28
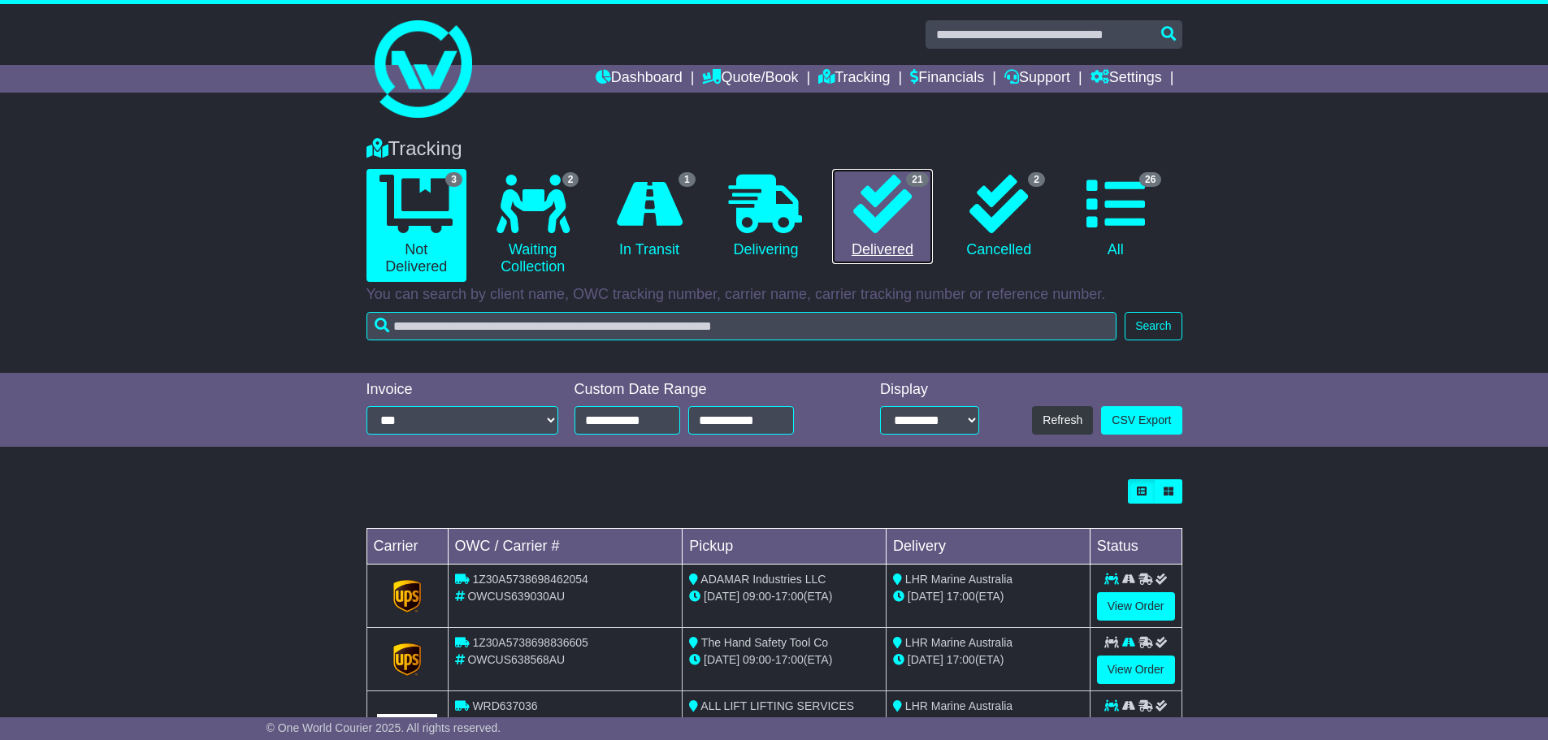
click at [901, 217] on icon at bounding box center [882, 204] width 58 height 58
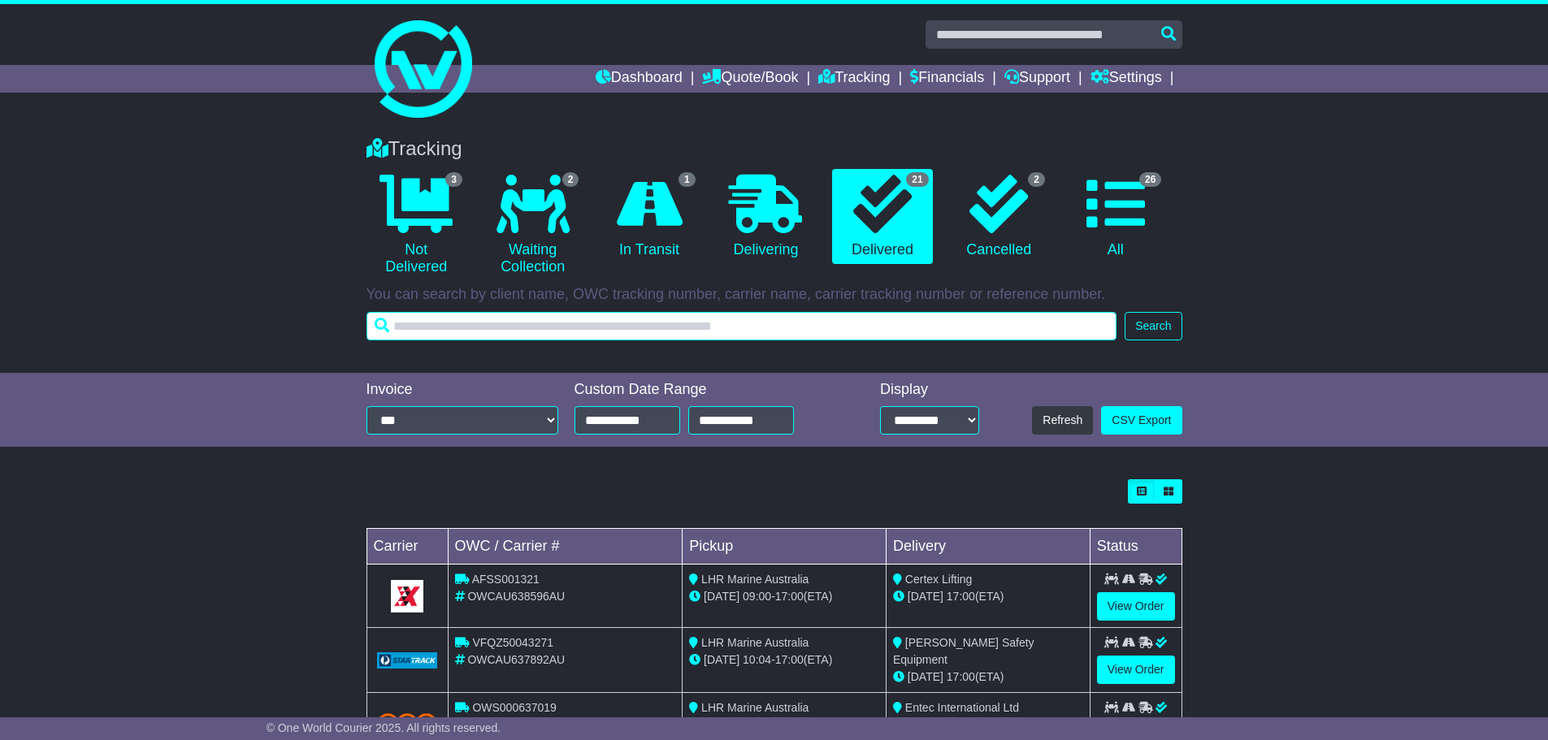
click at [565, 331] on input "text" at bounding box center [741, 326] width 751 height 28
type input "*********"
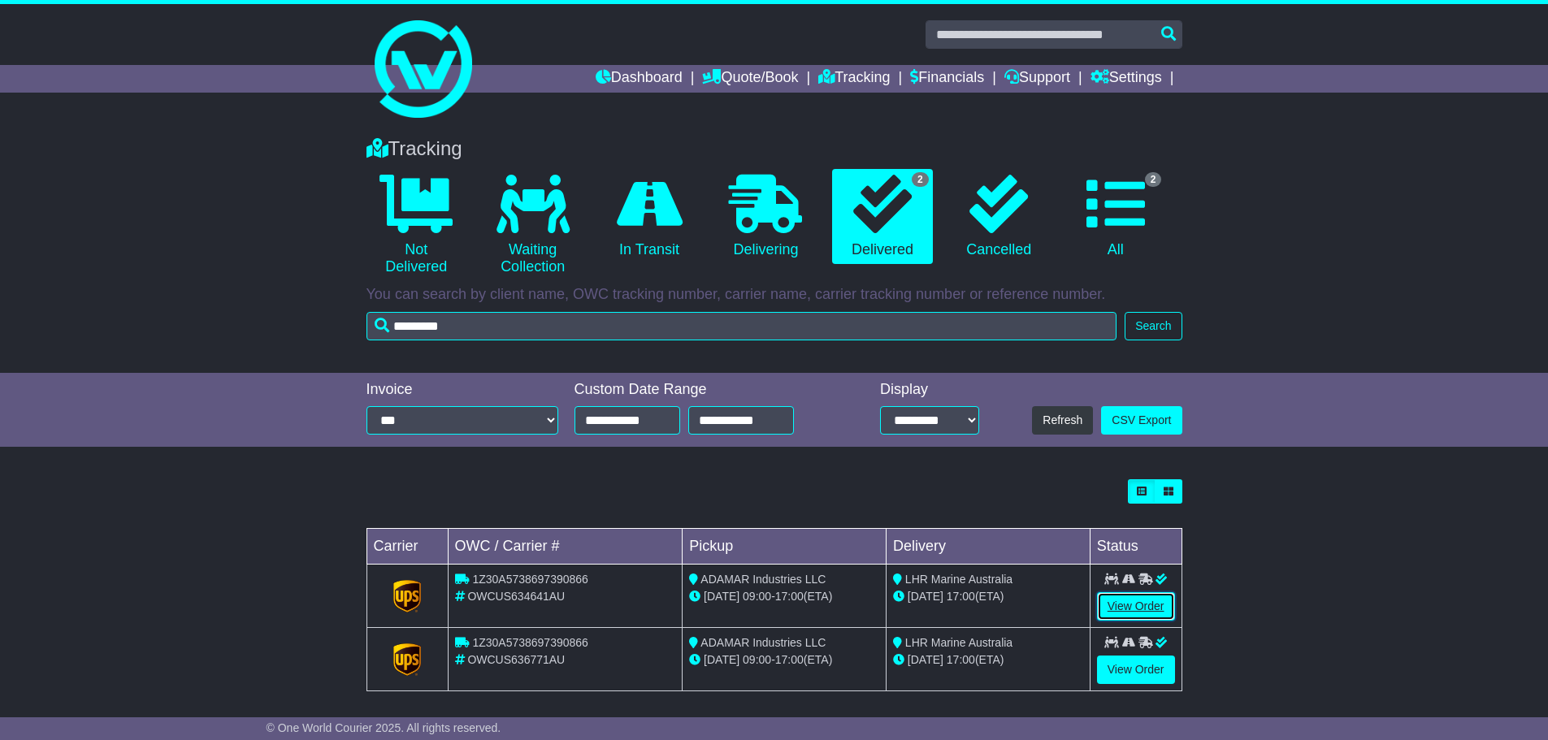
click at [1134, 607] on link "View Order" at bounding box center [1136, 606] width 78 height 28
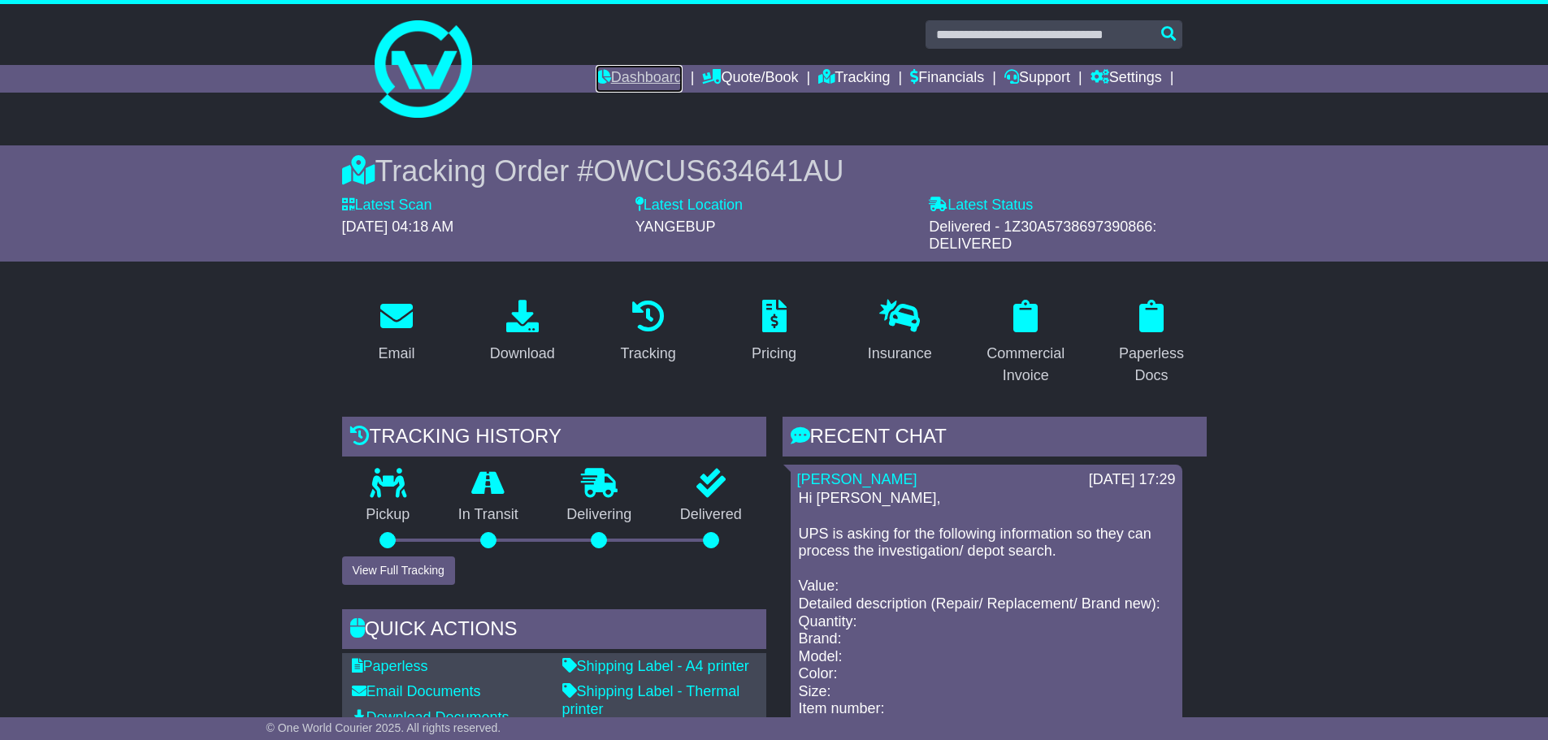
click at [635, 80] on link "Dashboard" at bounding box center [639, 79] width 87 height 28
